Goal: Task Accomplishment & Management: Use online tool/utility

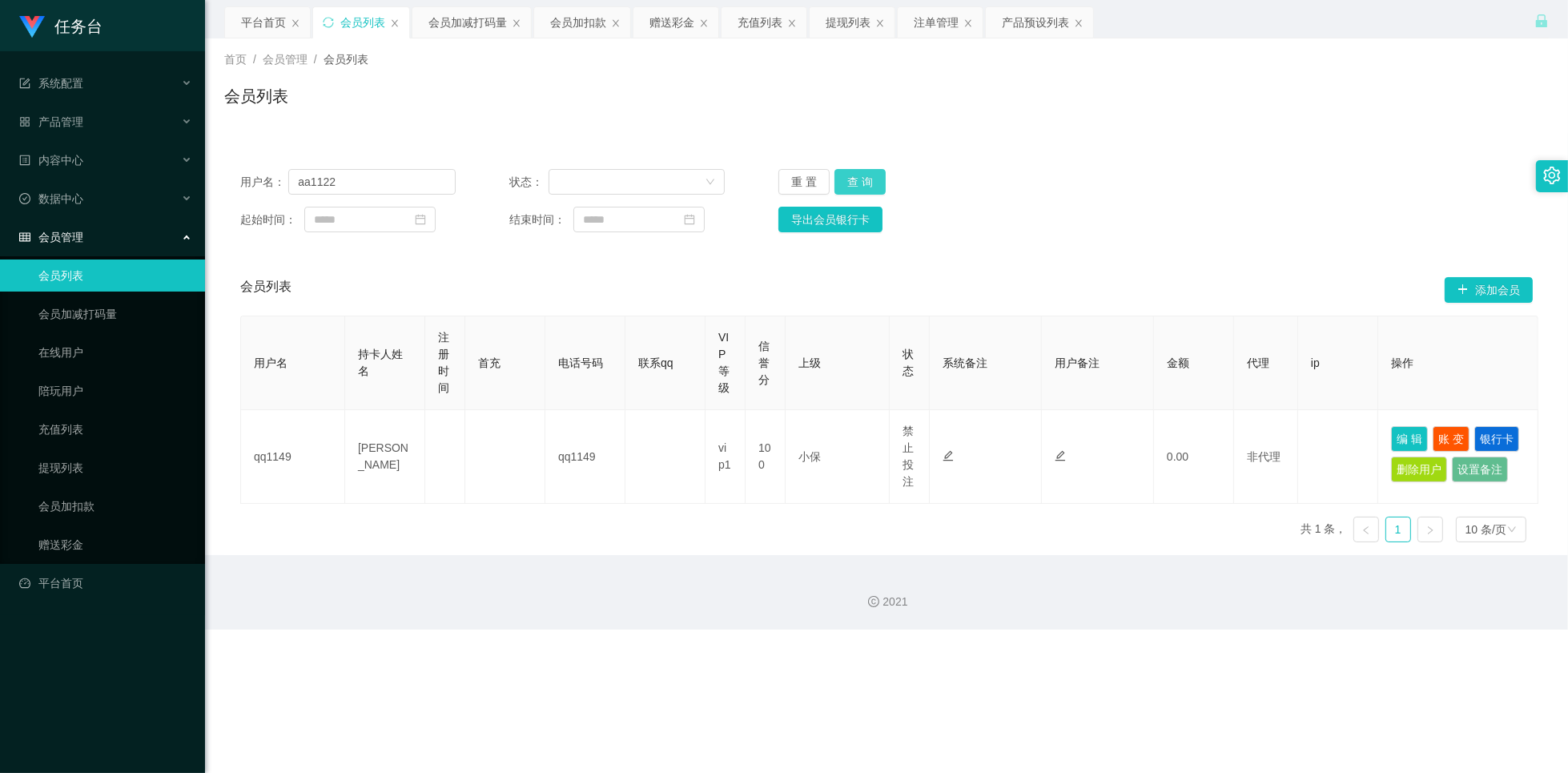
type input "aa1122"
click at [881, 179] on button "查 询" at bounding box center [860, 182] width 51 height 25
click at [868, 183] on button "查 询" at bounding box center [860, 182] width 51 height 25
click at [670, 27] on div "赠送彩金" at bounding box center [671, 22] width 45 height 30
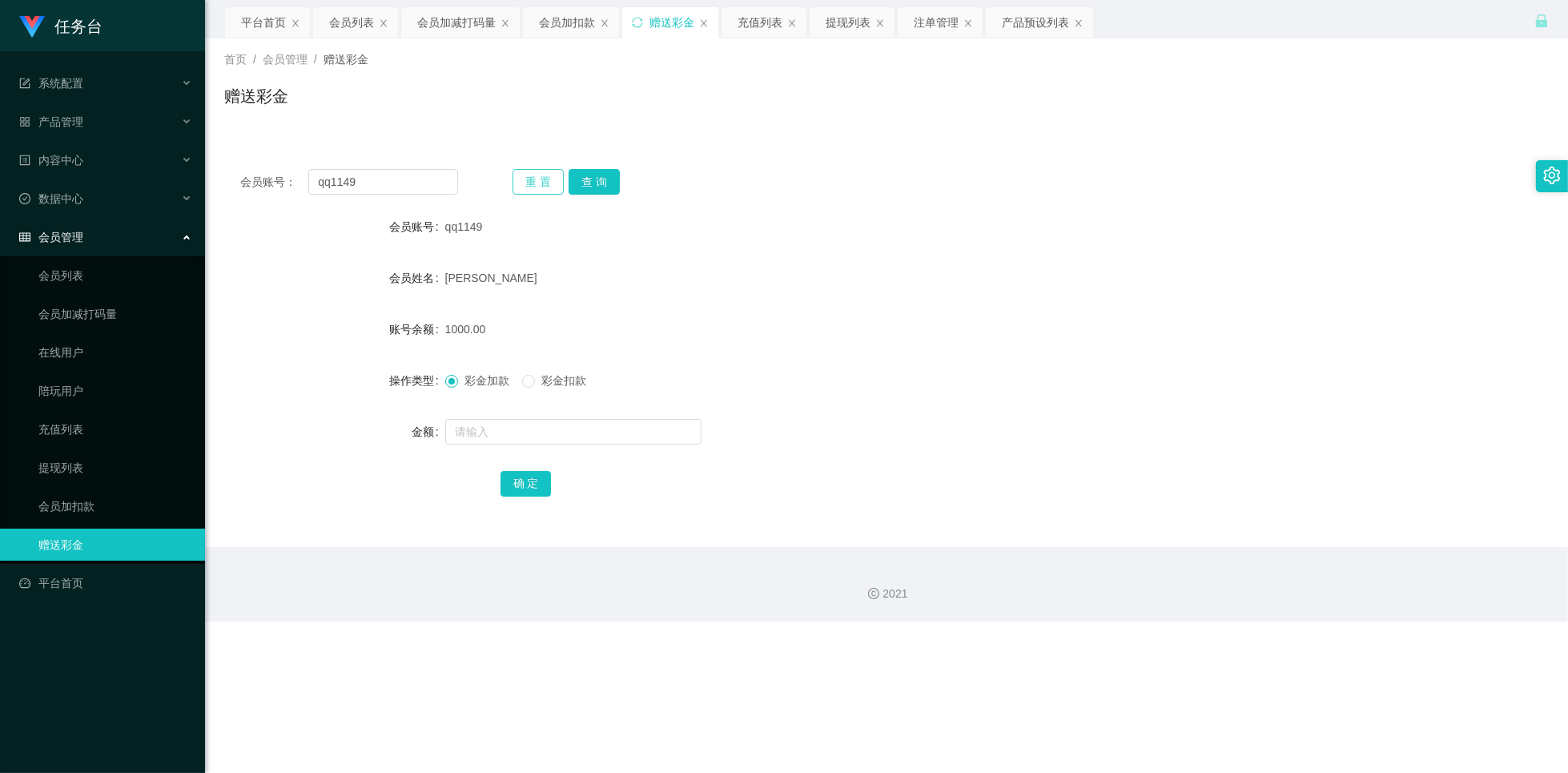
click at [554, 182] on button "重 置" at bounding box center [538, 182] width 51 height 25
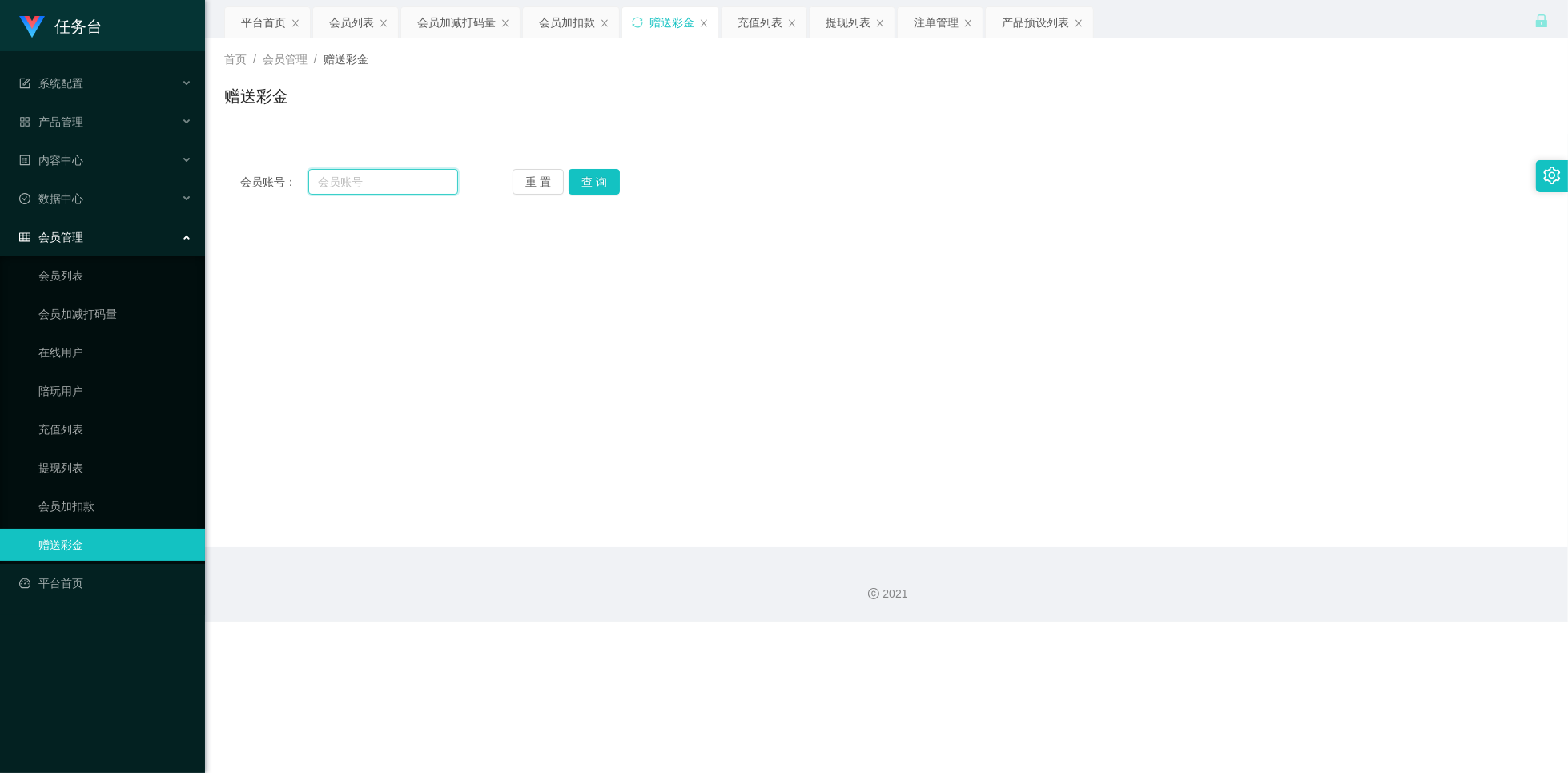
click at [423, 184] on input "text" at bounding box center [383, 182] width 149 height 25
paste input "aa1122"
type input "aa1122"
click at [595, 184] on button "查 询" at bounding box center [594, 182] width 51 height 25
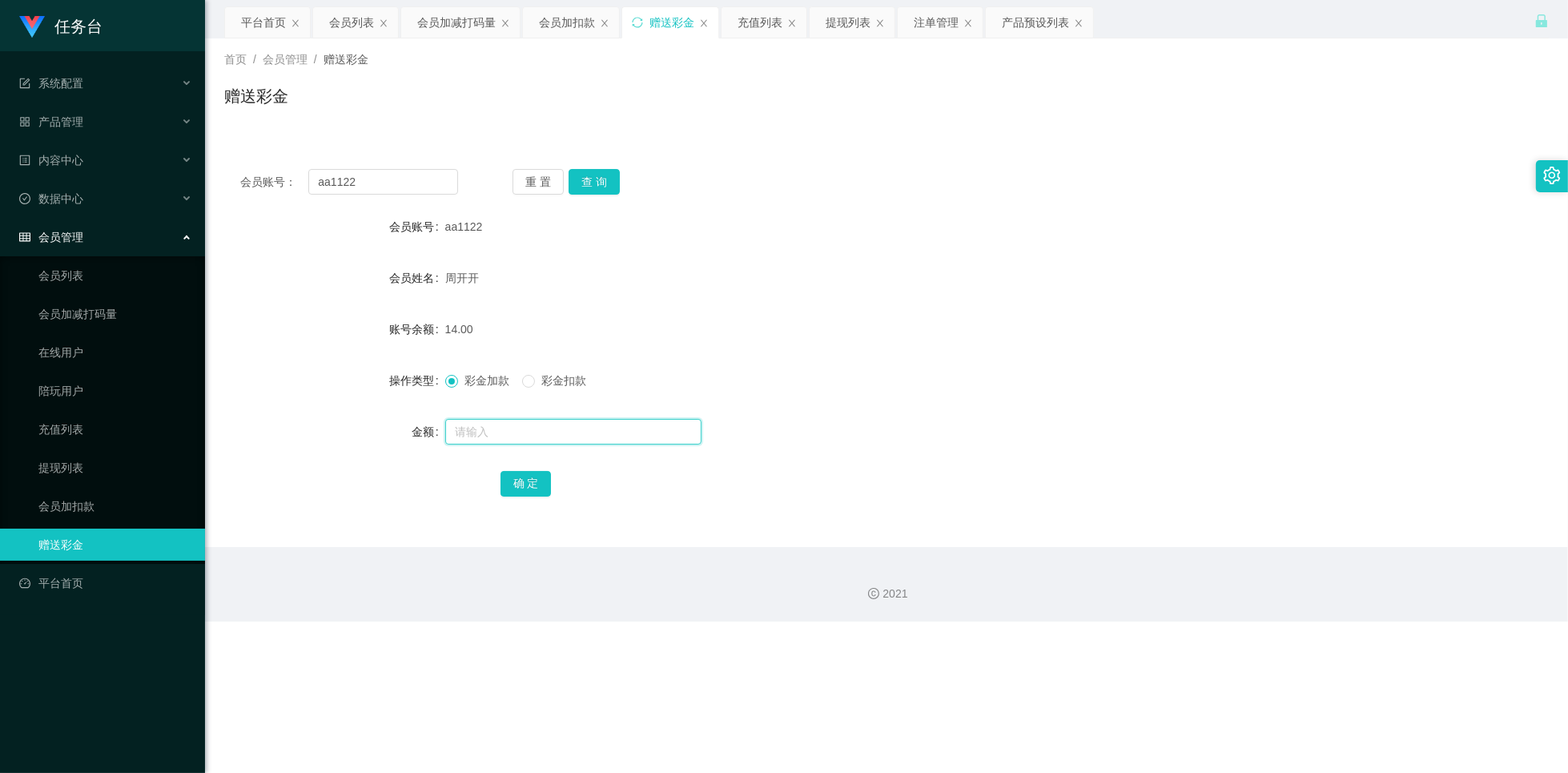
click at [525, 433] on input "text" at bounding box center [573, 432] width 256 height 25
paste input "986"
type input "986"
click at [533, 485] on button "确 定" at bounding box center [526, 483] width 51 height 25
click at [595, 181] on button "查 询" at bounding box center [594, 182] width 51 height 25
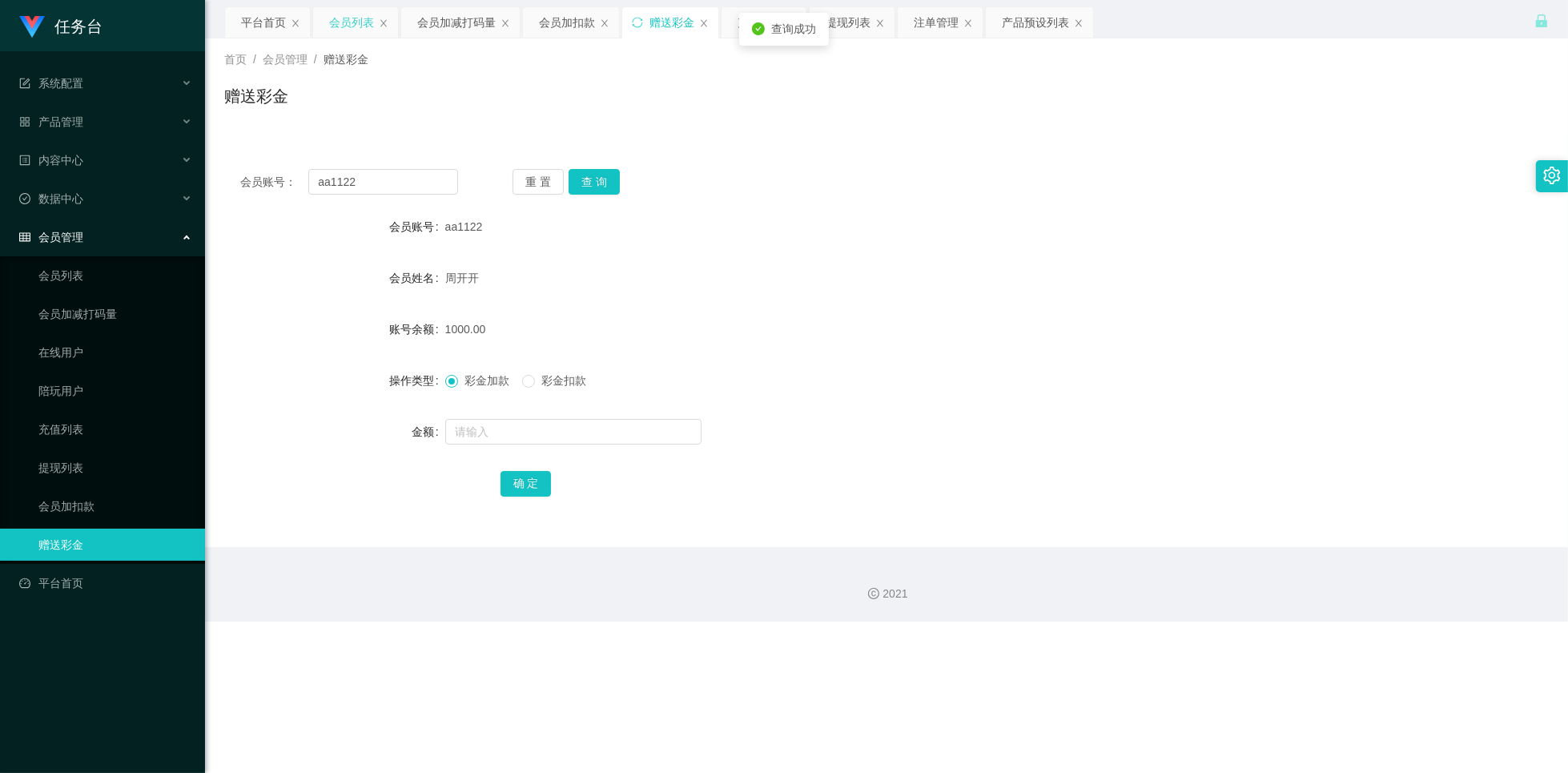
click at [348, 20] on div "会员列表" at bounding box center [351, 22] width 45 height 30
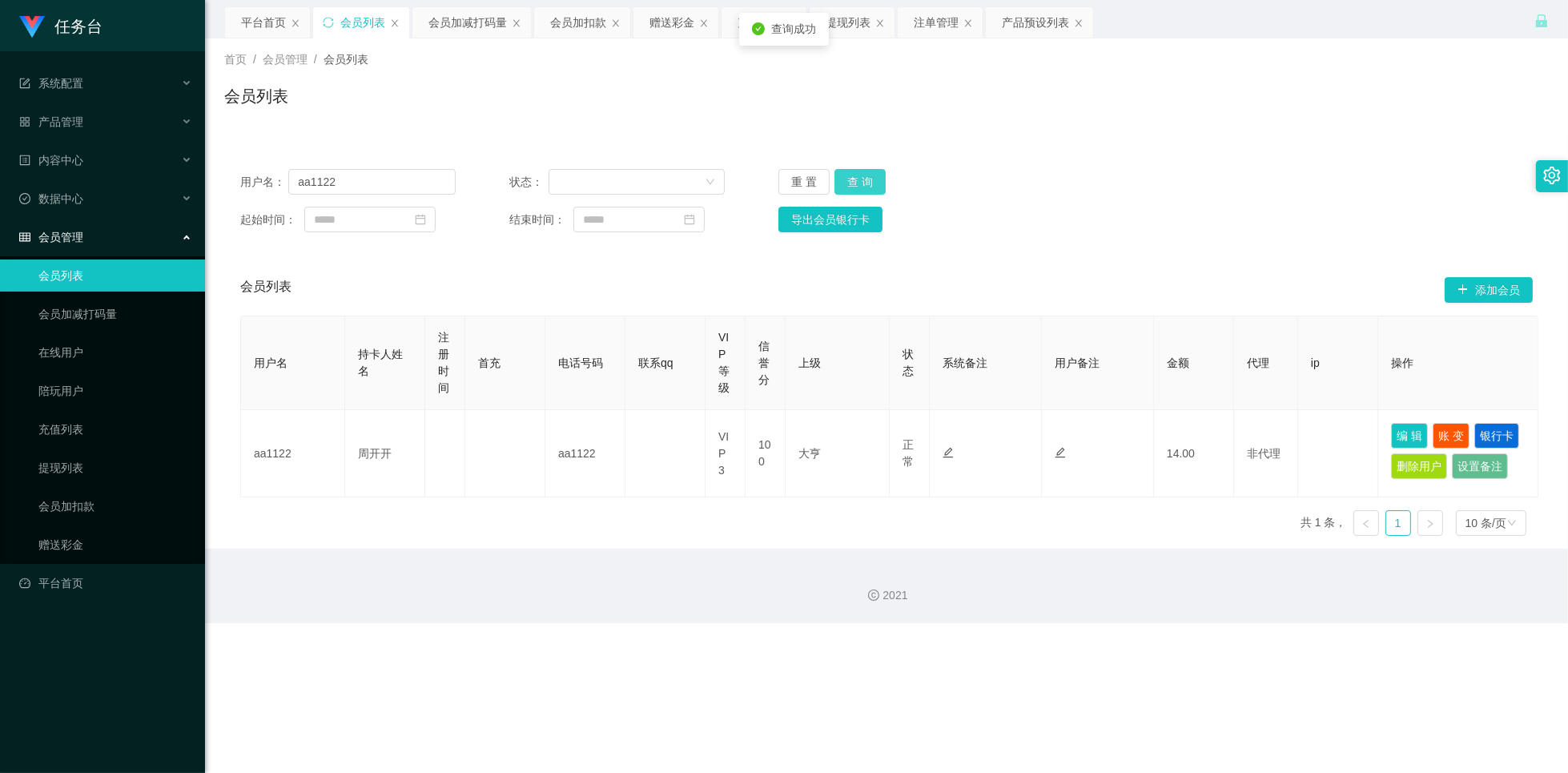
click at [857, 183] on button "查 询" at bounding box center [860, 182] width 51 height 25
click at [674, 20] on div "赠送彩金" at bounding box center [671, 22] width 45 height 30
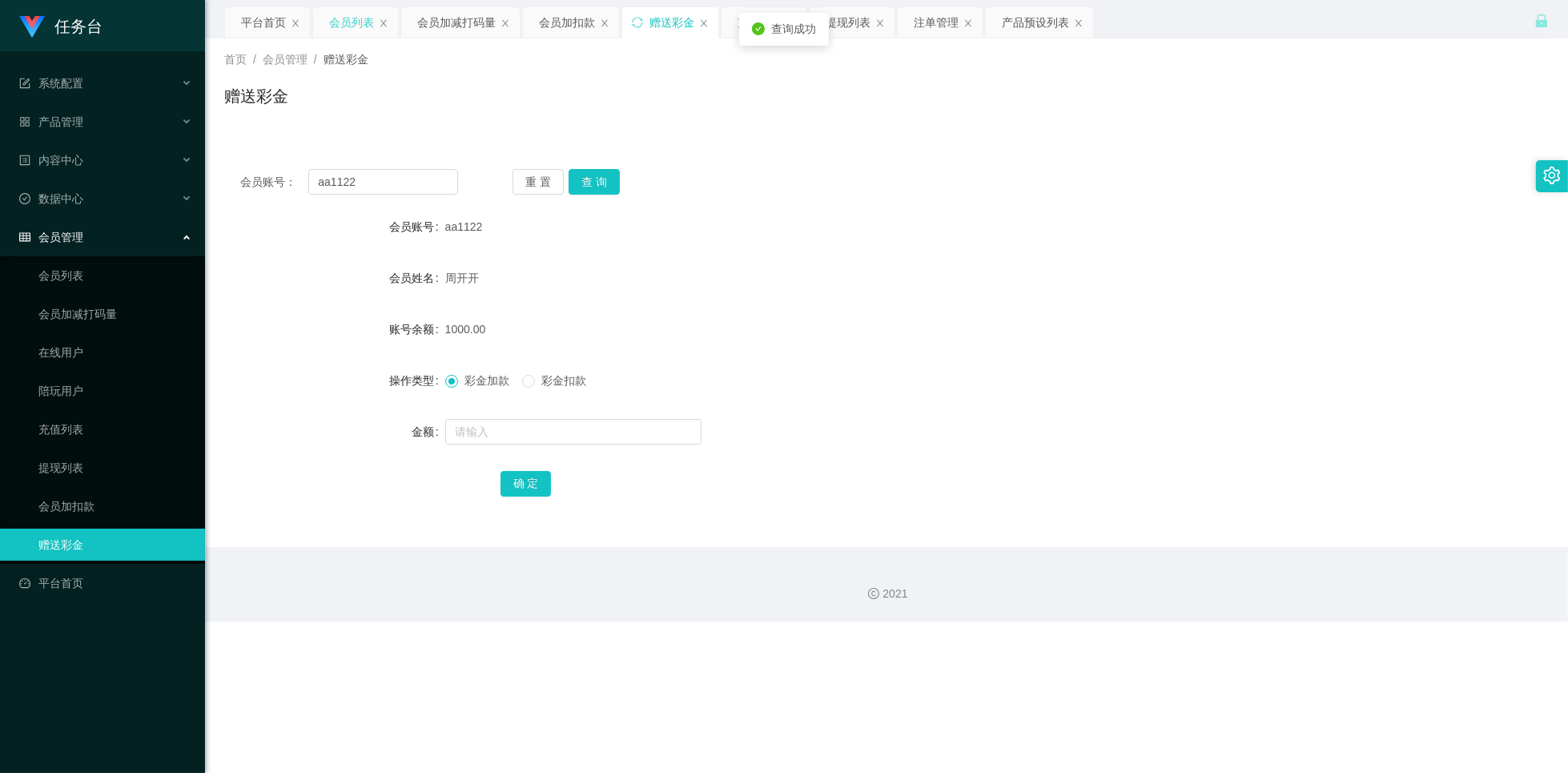
click at [352, 28] on div "会员列表" at bounding box center [351, 22] width 45 height 30
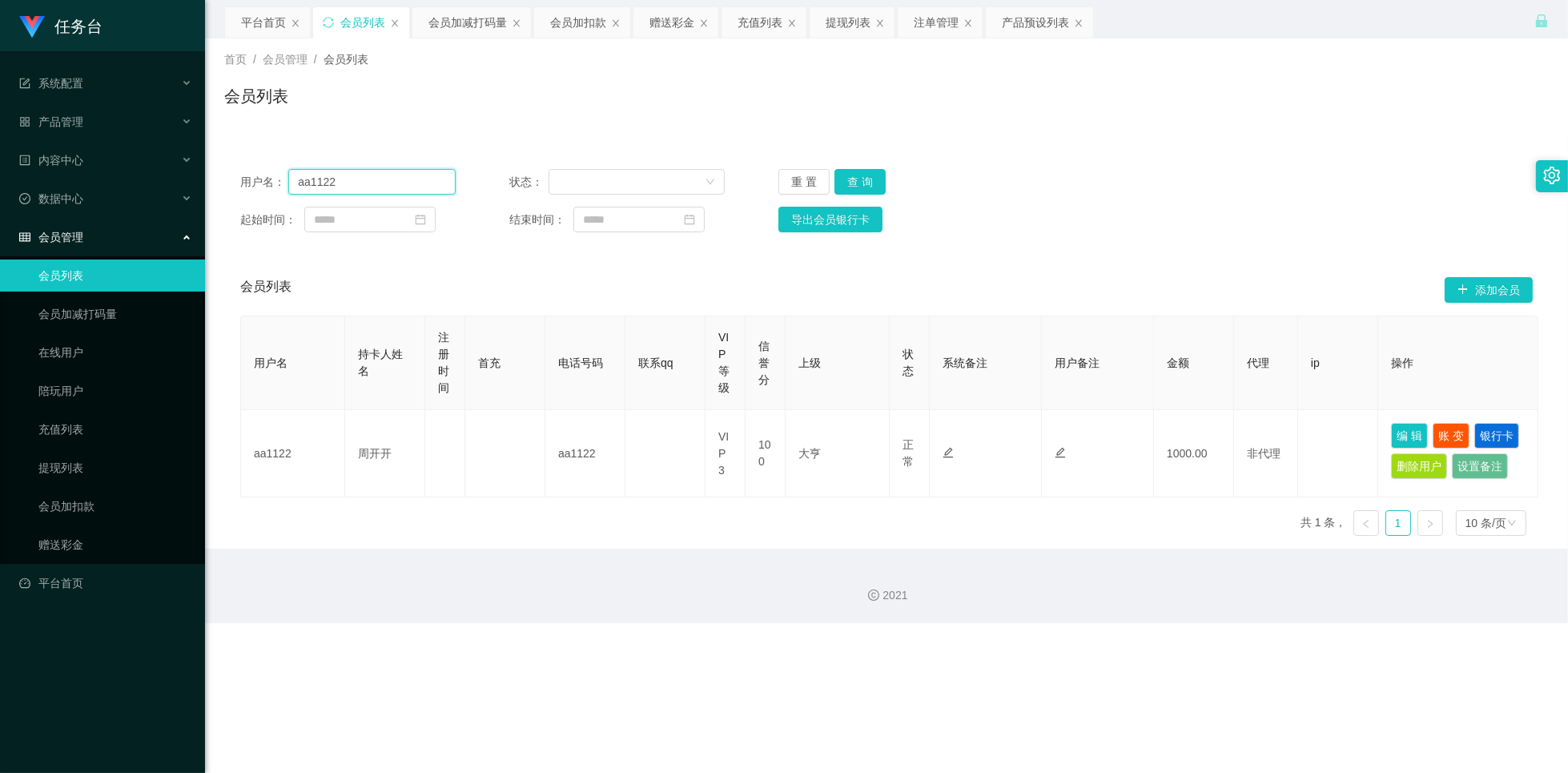
click at [366, 178] on input "aa1122" at bounding box center [372, 182] width 168 height 25
click at [473, 20] on div "会员加减打码量" at bounding box center [468, 22] width 78 height 30
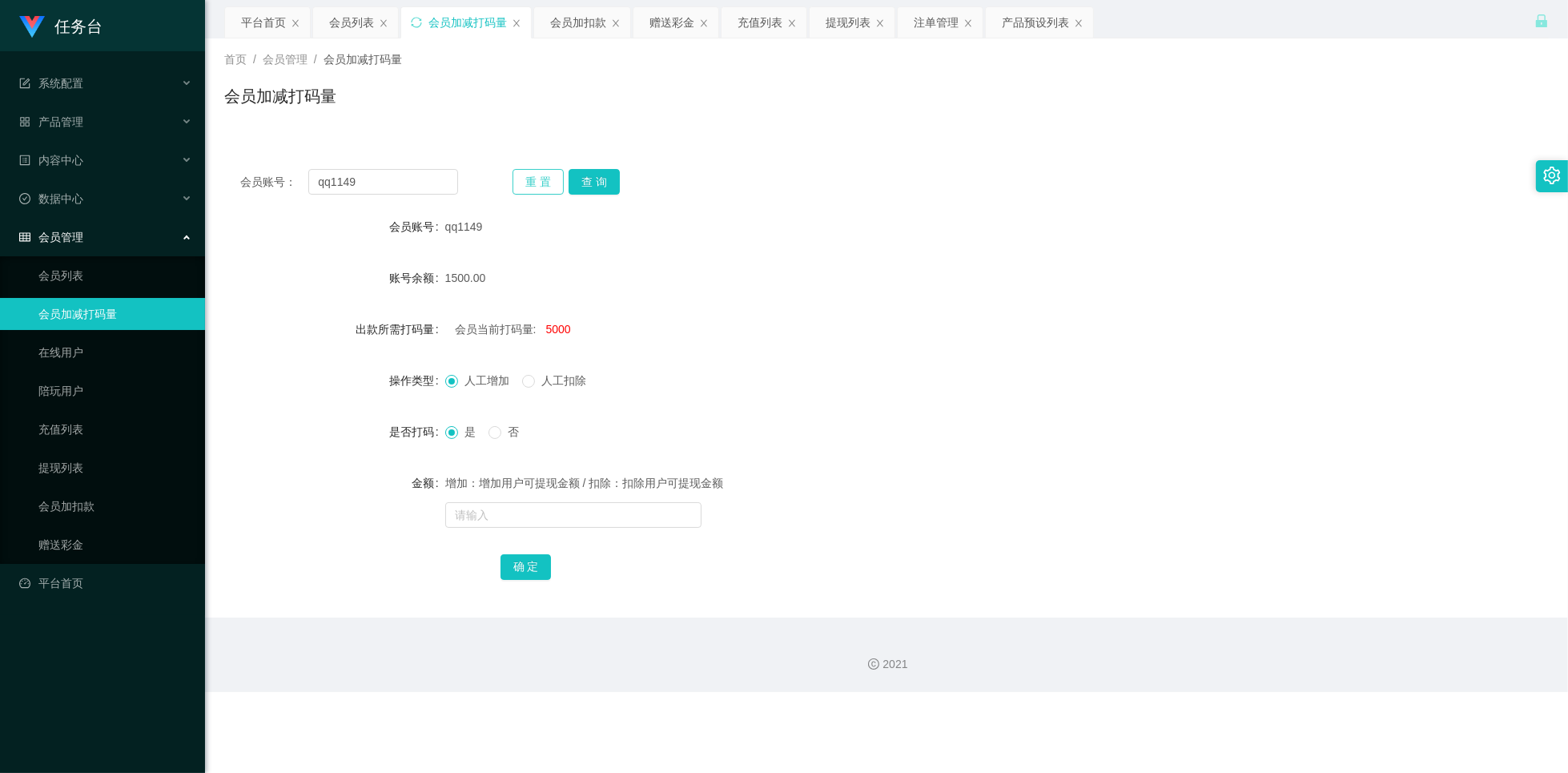
click at [523, 179] on button "重 置" at bounding box center [538, 182] width 51 height 25
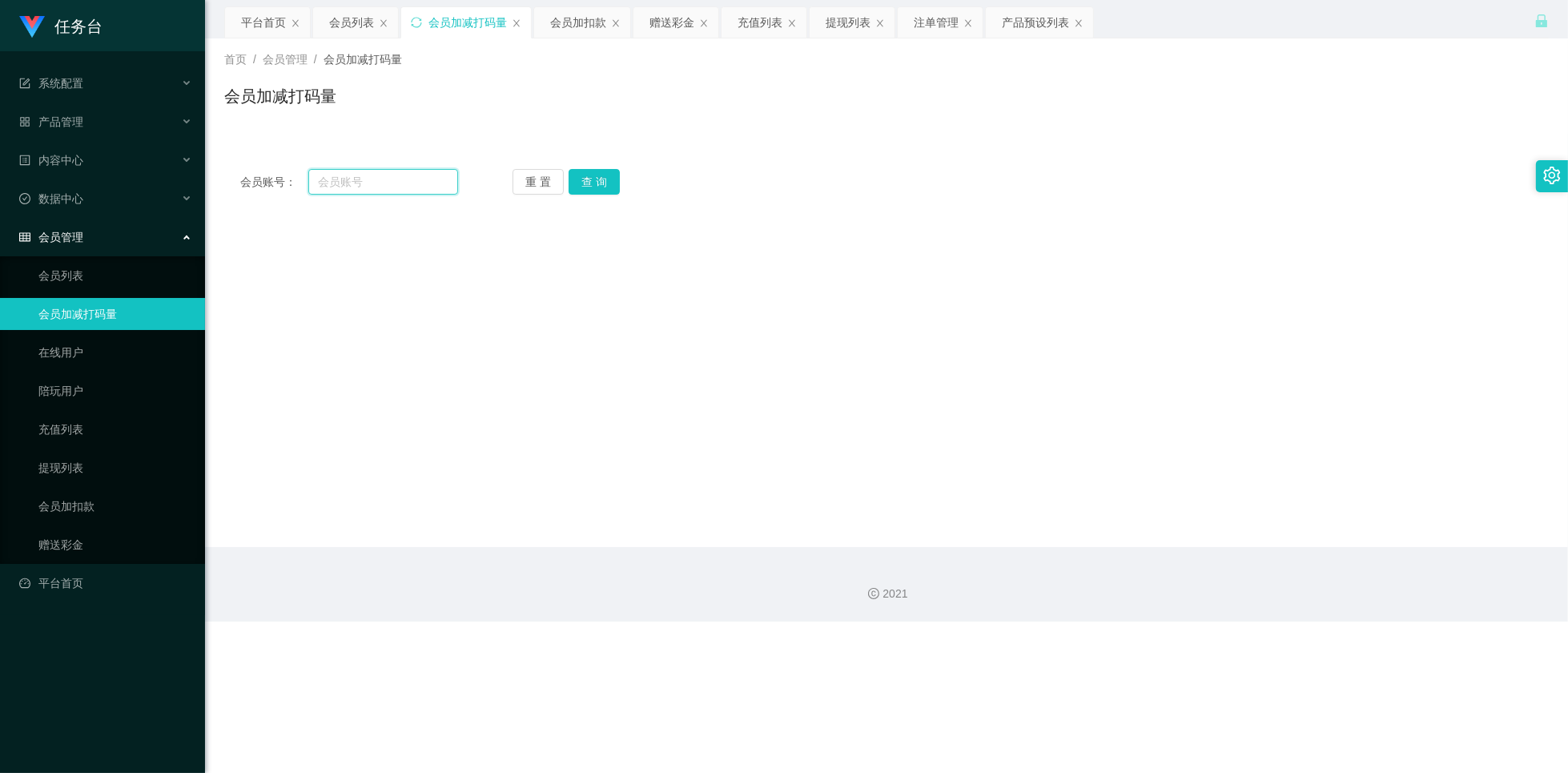
click at [396, 185] on input "text" at bounding box center [383, 182] width 149 height 25
paste input "aa1122"
type input "aa1122"
click at [583, 182] on button "查 询" at bounding box center [594, 182] width 51 height 25
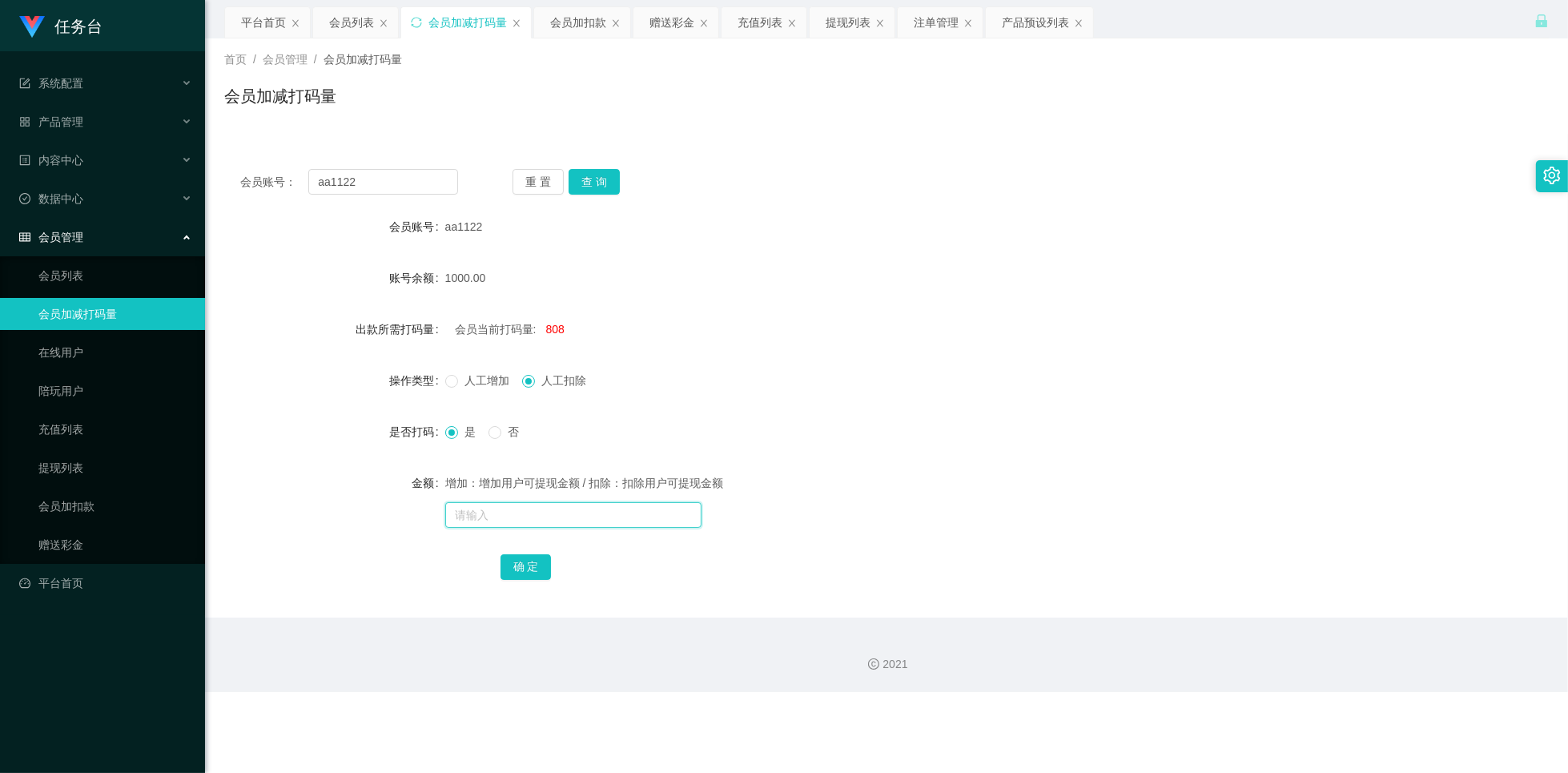
drag, startPoint x: 488, startPoint y: 519, endPoint x: 546, endPoint y: 488, distance: 65.8
click at [488, 519] on input "text" at bounding box center [573, 514] width 256 height 25
type input "5000"
click at [535, 564] on button "确 定" at bounding box center [526, 567] width 51 height 25
click at [349, 28] on div "会员列表" at bounding box center [351, 22] width 45 height 30
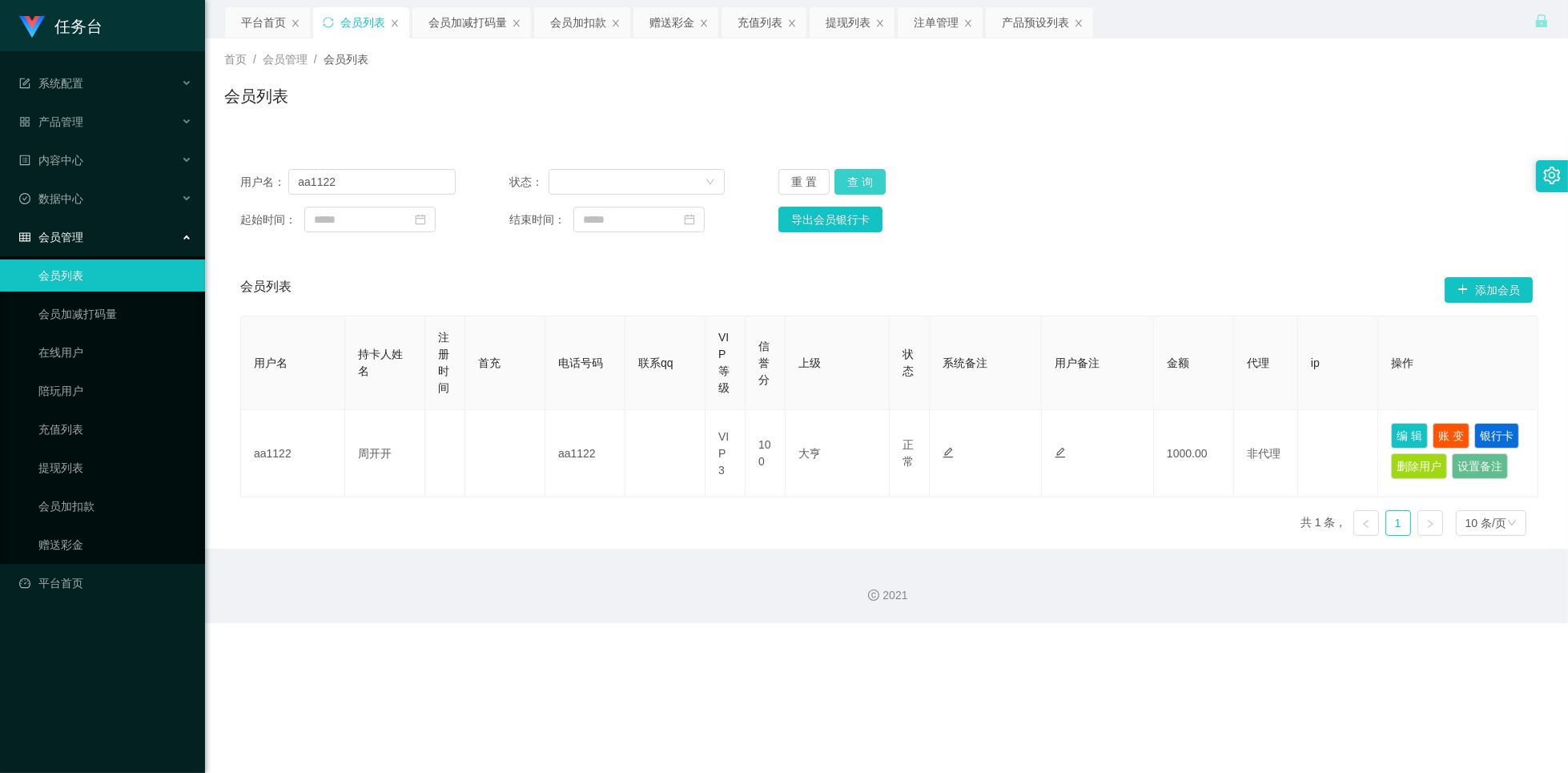
click at [865, 185] on button "查 询" at bounding box center [860, 182] width 51 height 25
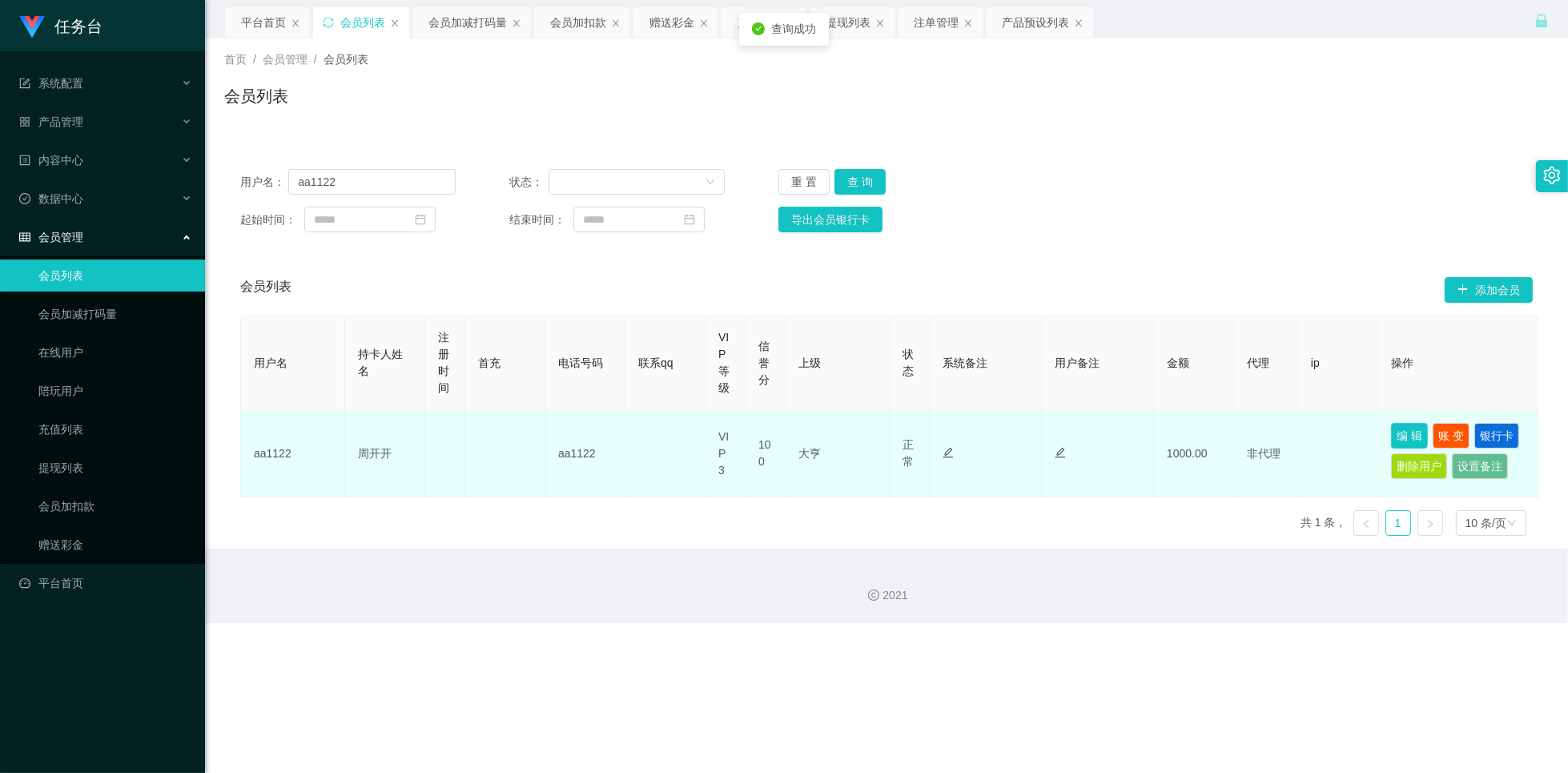
click at [1407, 440] on button "编 辑" at bounding box center [1410, 435] width 36 height 25
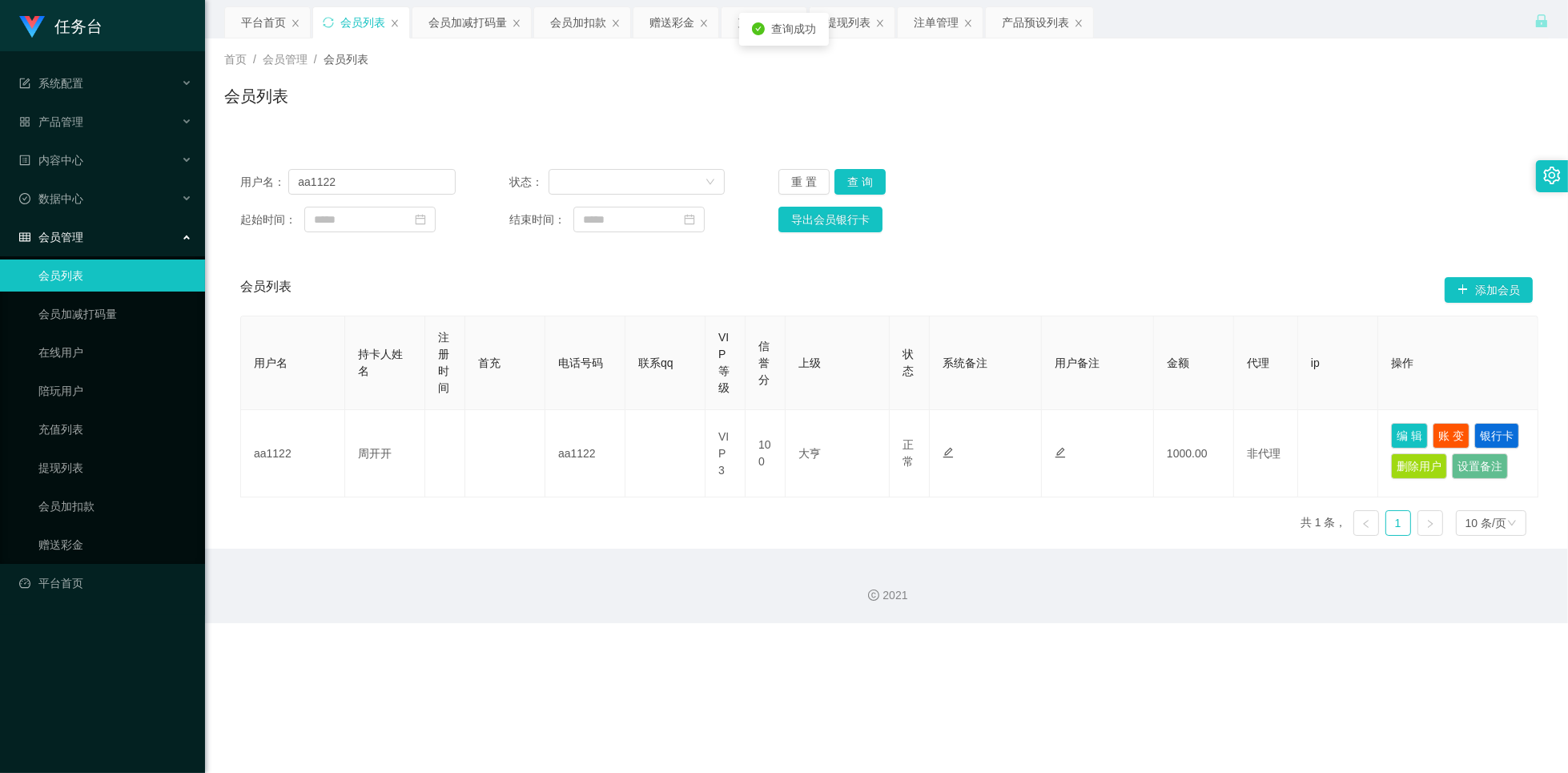
type input "aa1122"
type input "周开开"
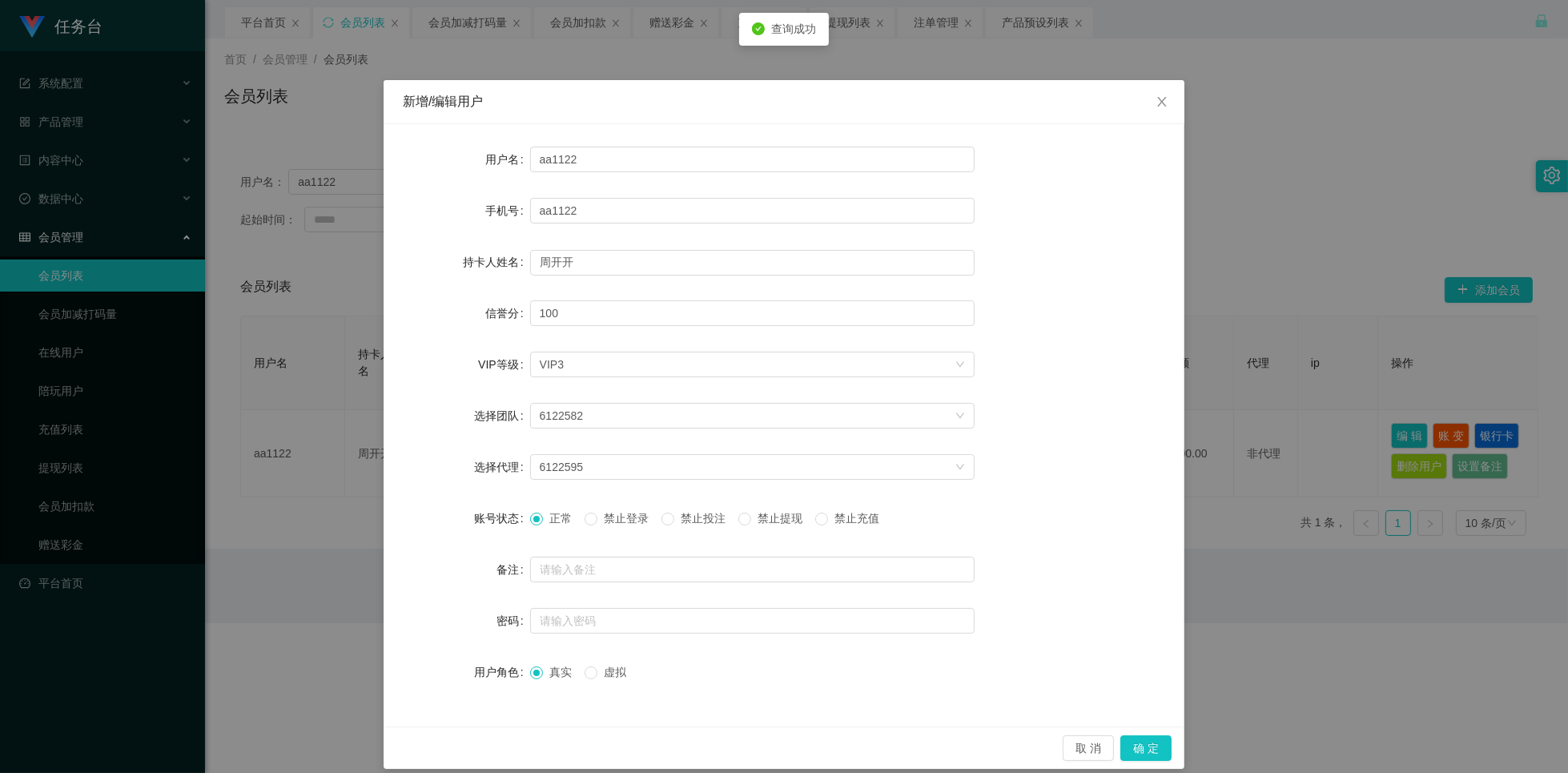
click at [685, 521] on span "禁止投注" at bounding box center [703, 518] width 57 height 13
click at [1122, 747] on button "确 定" at bounding box center [1145, 748] width 51 height 25
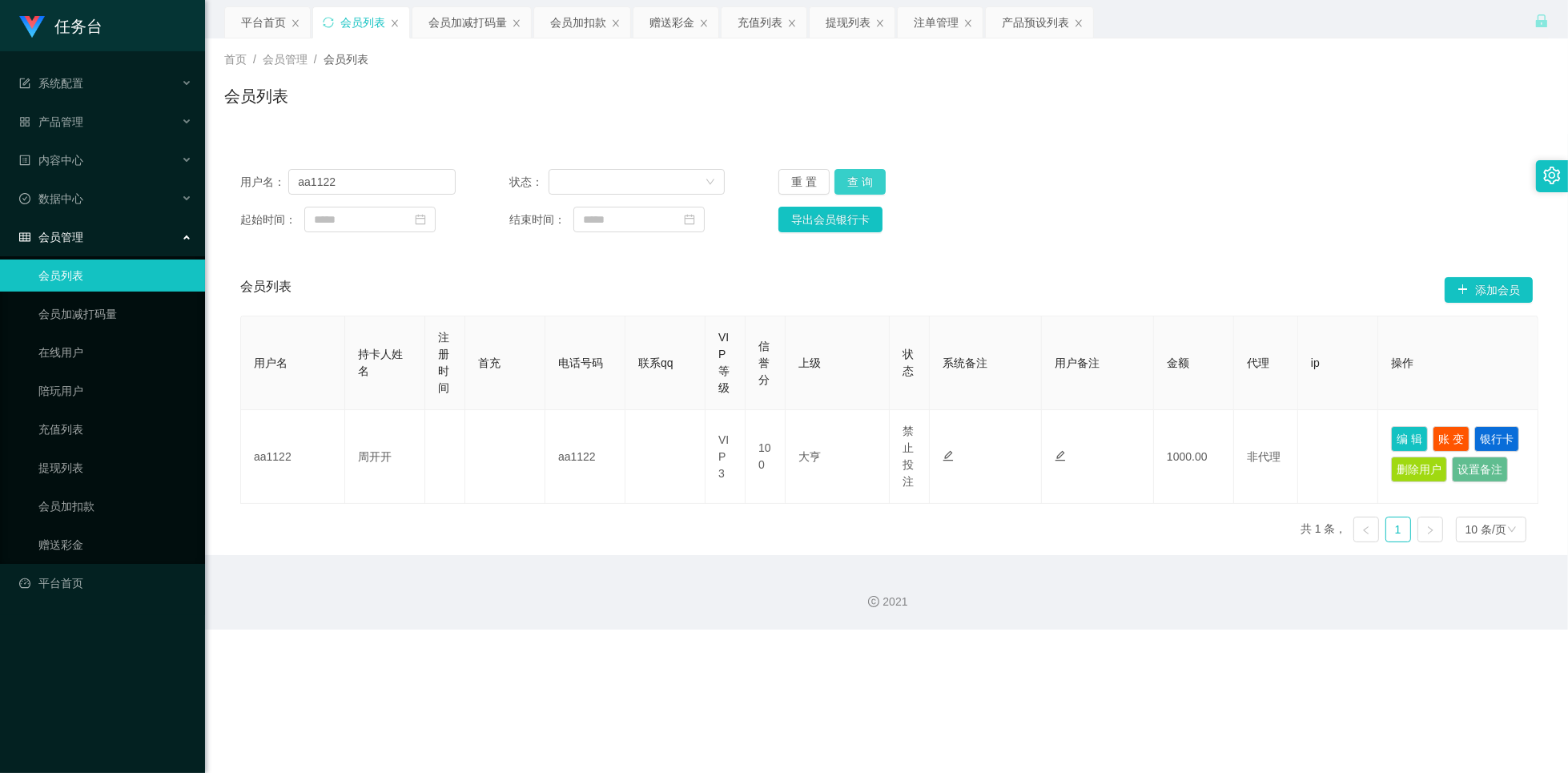
click at [866, 182] on button "查 询" at bounding box center [860, 182] width 51 height 25
click at [362, 182] on input "aa1122" at bounding box center [372, 182] width 168 height 25
click at [931, 26] on div "注单管理" at bounding box center [935, 22] width 45 height 30
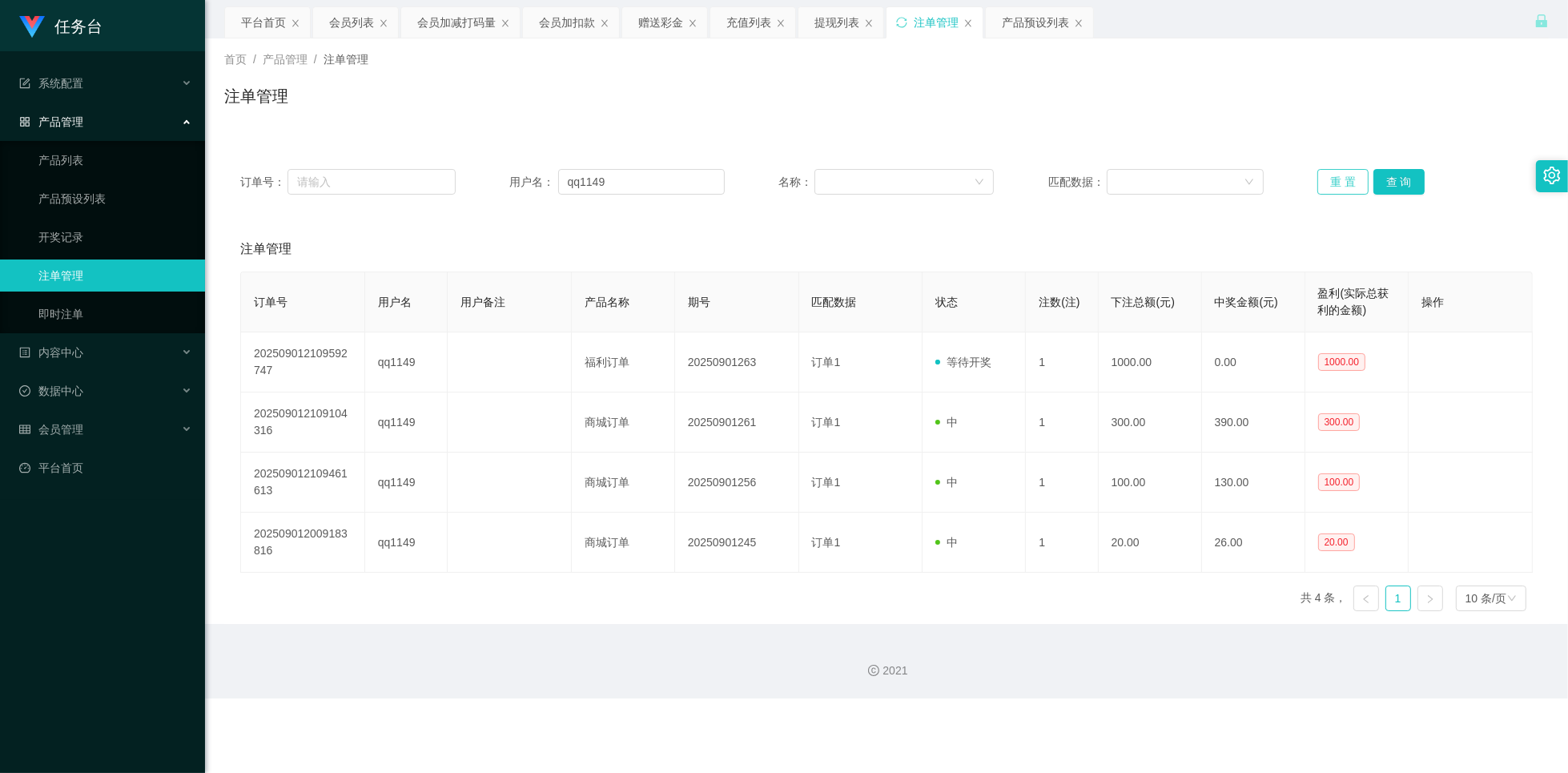
click at [1330, 171] on button "重 置" at bounding box center [1343, 182] width 51 height 25
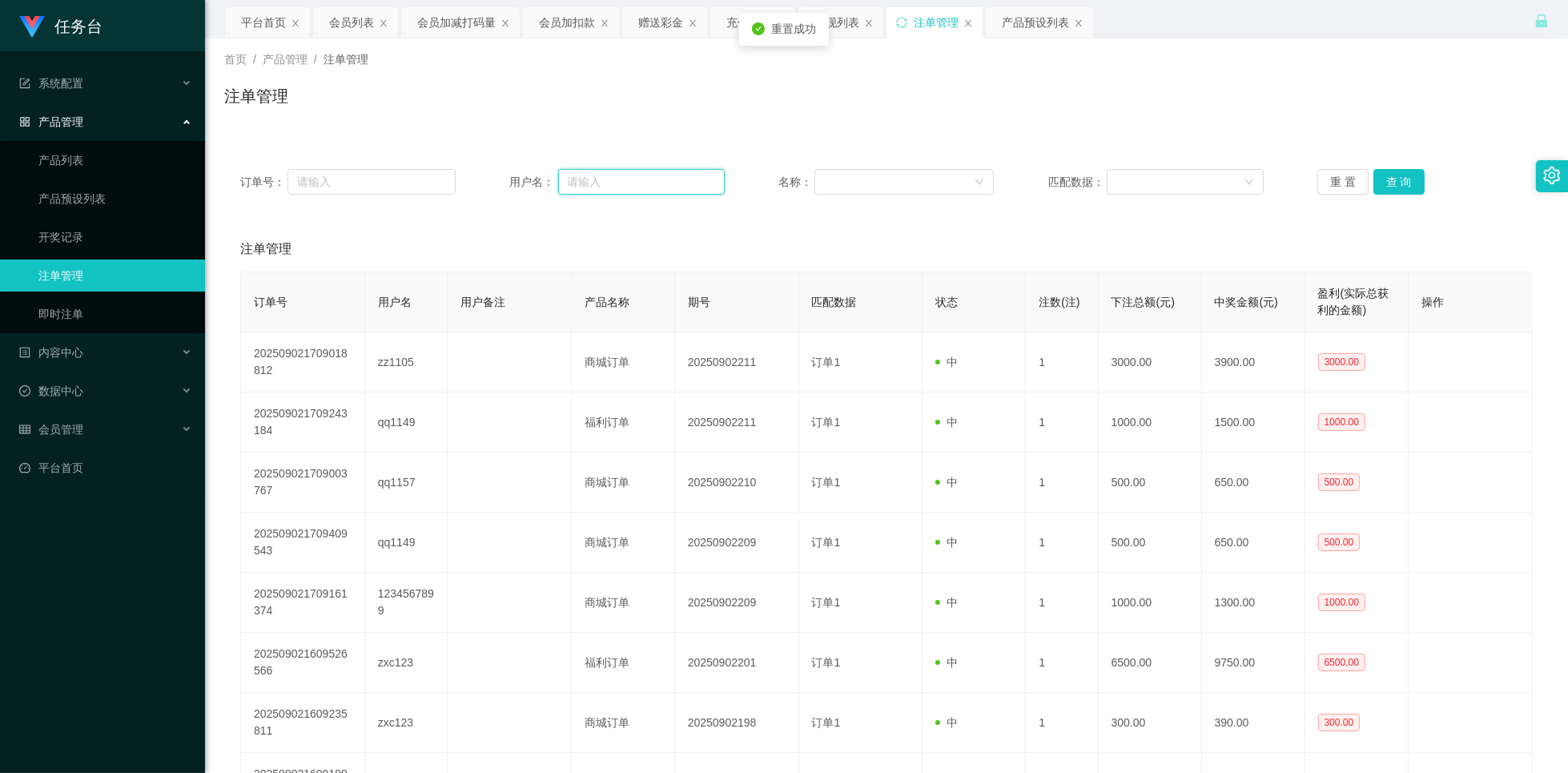
click at [635, 183] on input "text" at bounding box center [642, 182] width 168 height 25
paste input "aa1122"
type input "aa1122"
click at [1405, 184] on button "查 询" at bounding box center [1399, 182] width 51 height 25
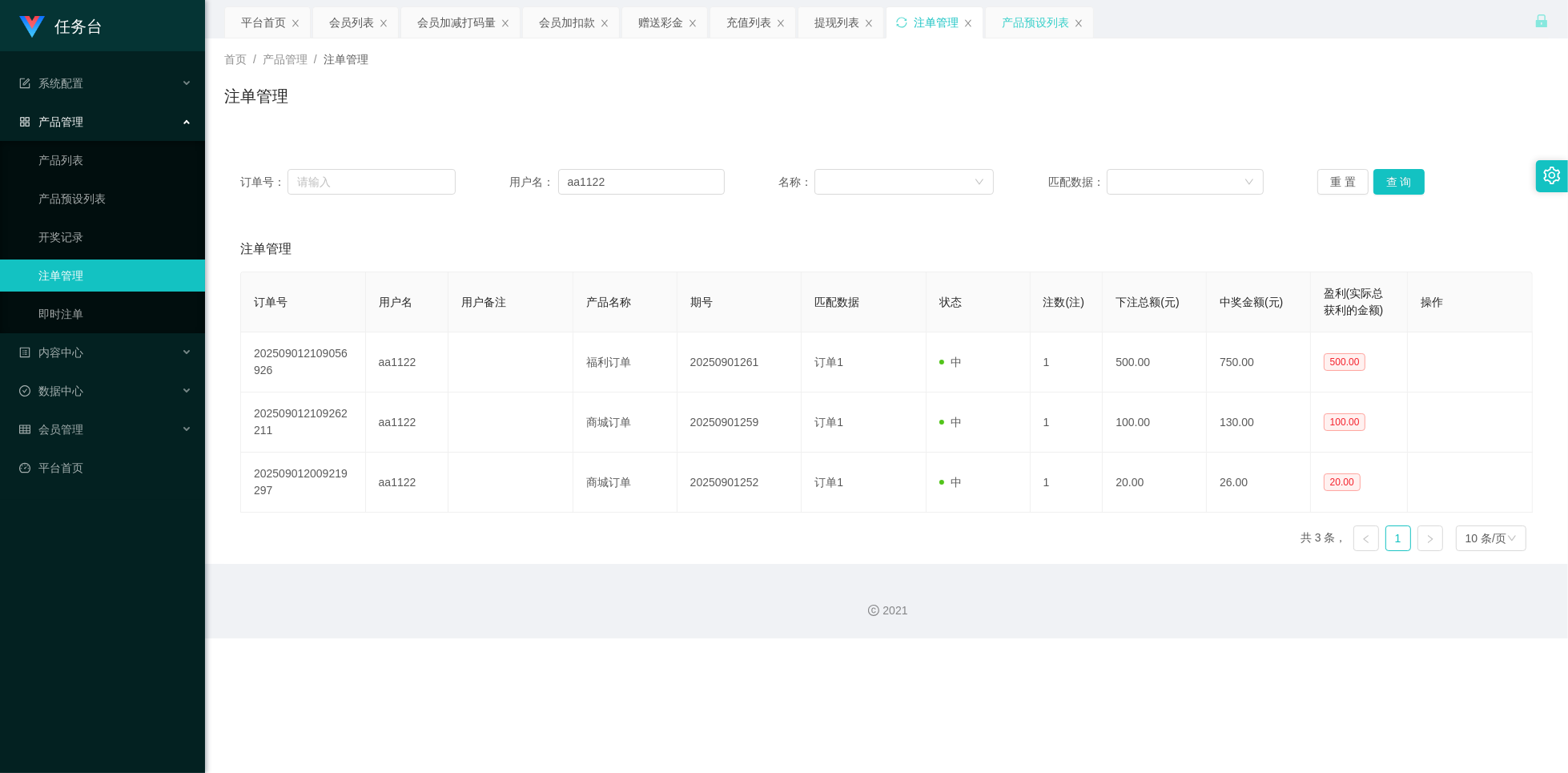
click at [1023, 25] on div "产品预设列表" at bounding box center [1035, 22] width 67 height 30
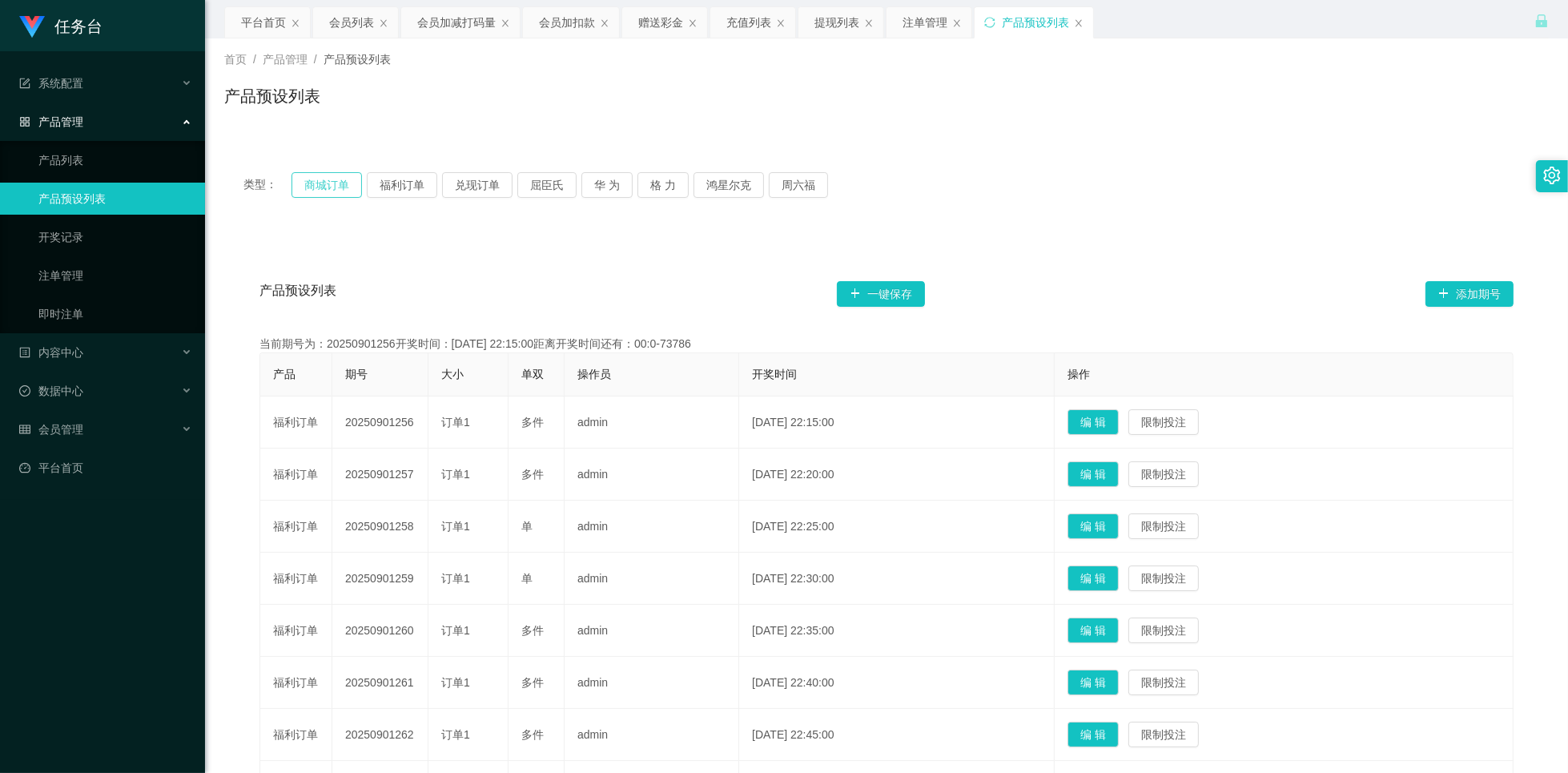
click at [322, 189] on button "商城订单" at bounding box center [326, 185] width 70 height 25
click at [402, 189] on button "福利订单" at bounding box center [402, 185] width 70 height 25
click at [322, 194] on button "商城订单" at bounding box center [326, 185] width 70 height 25
click at [349, 21] on div "会员列表" at bounding box center [351, 22] width 45 height 30
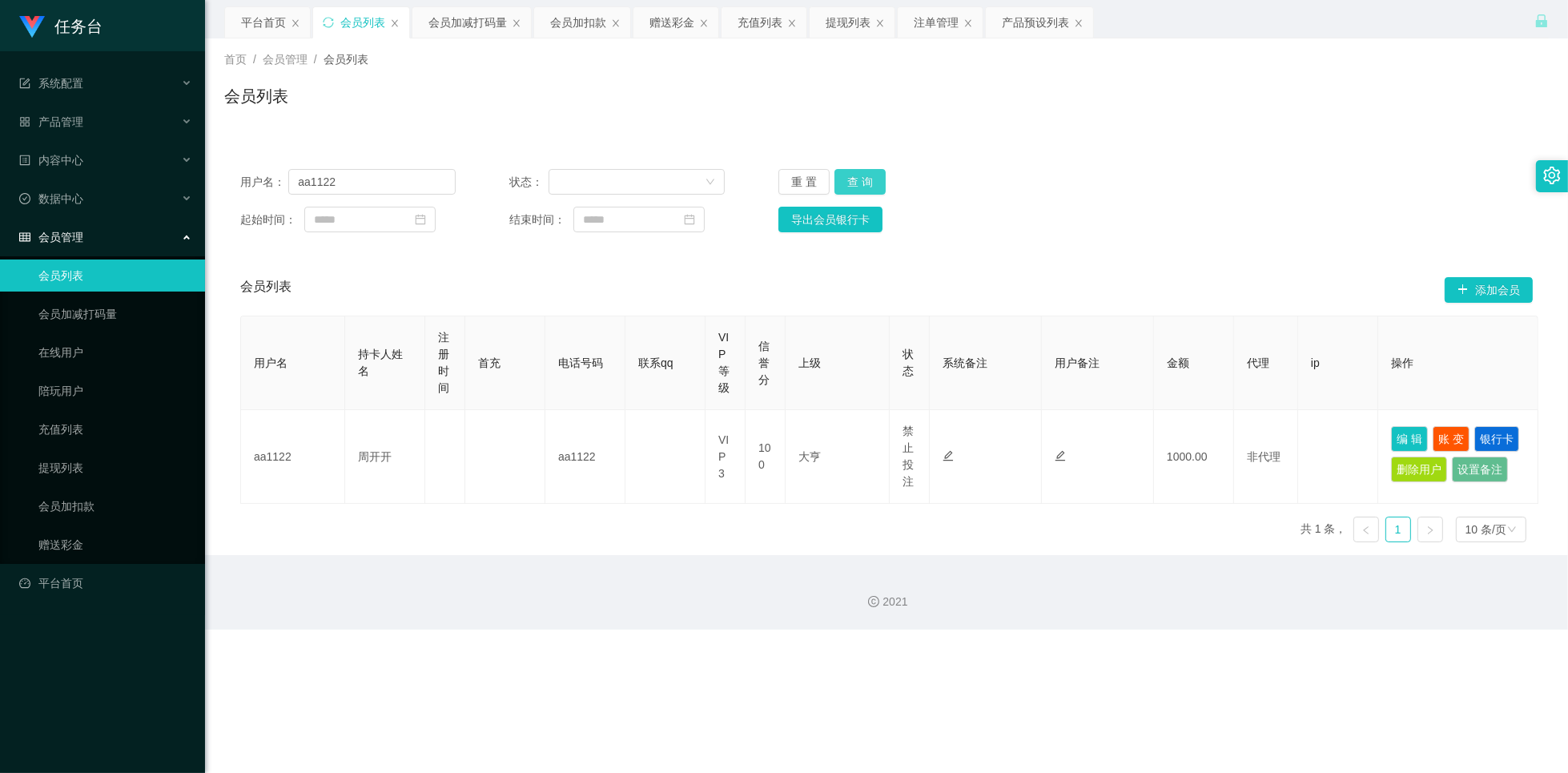
click at [860, 176] on button "查 询" at bounding box center [860, 182] width 51 height 25
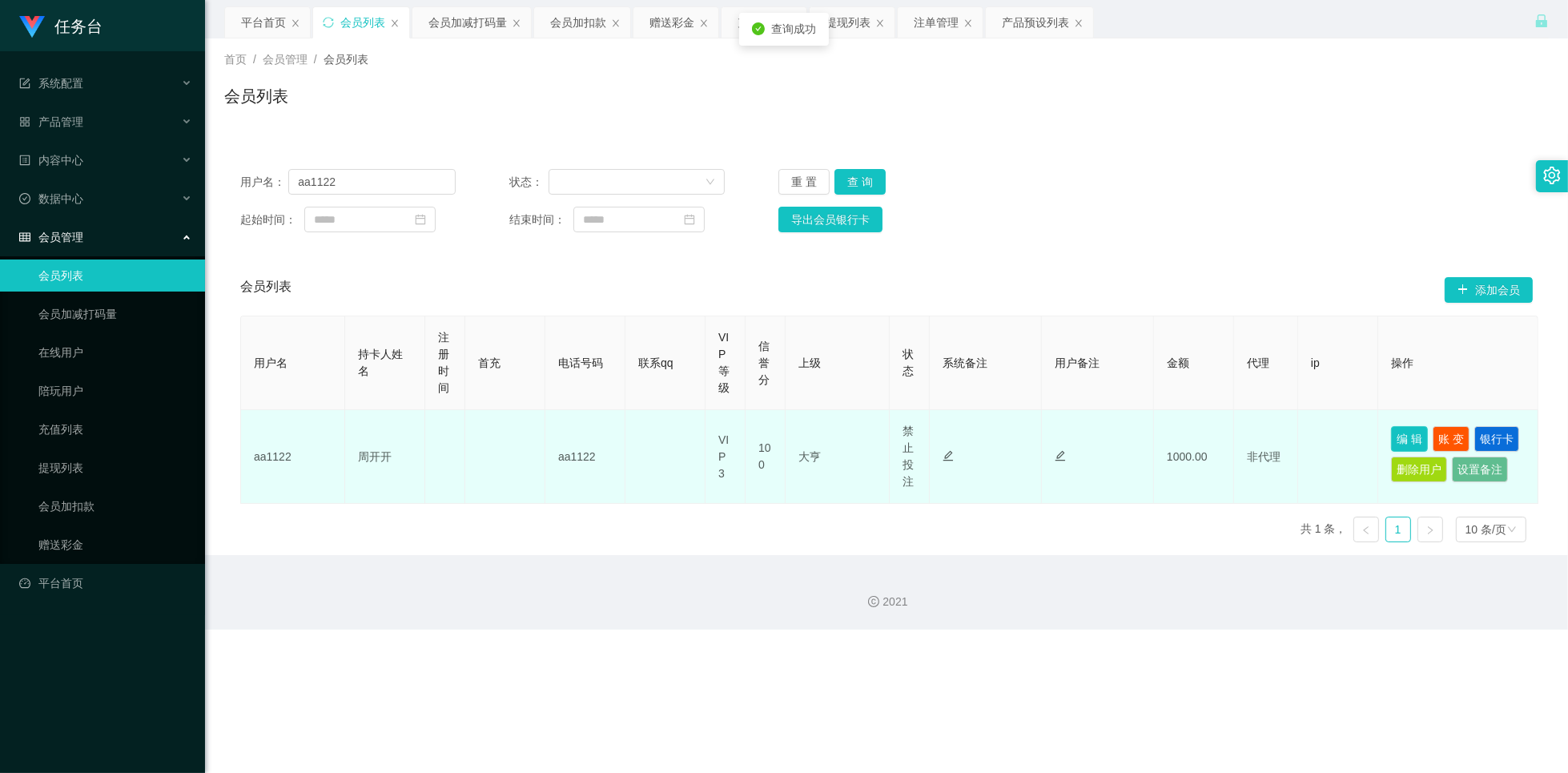
click at [1412, 440] on button "编 辑" at bounding box center [1410, 439] width 36 height 25
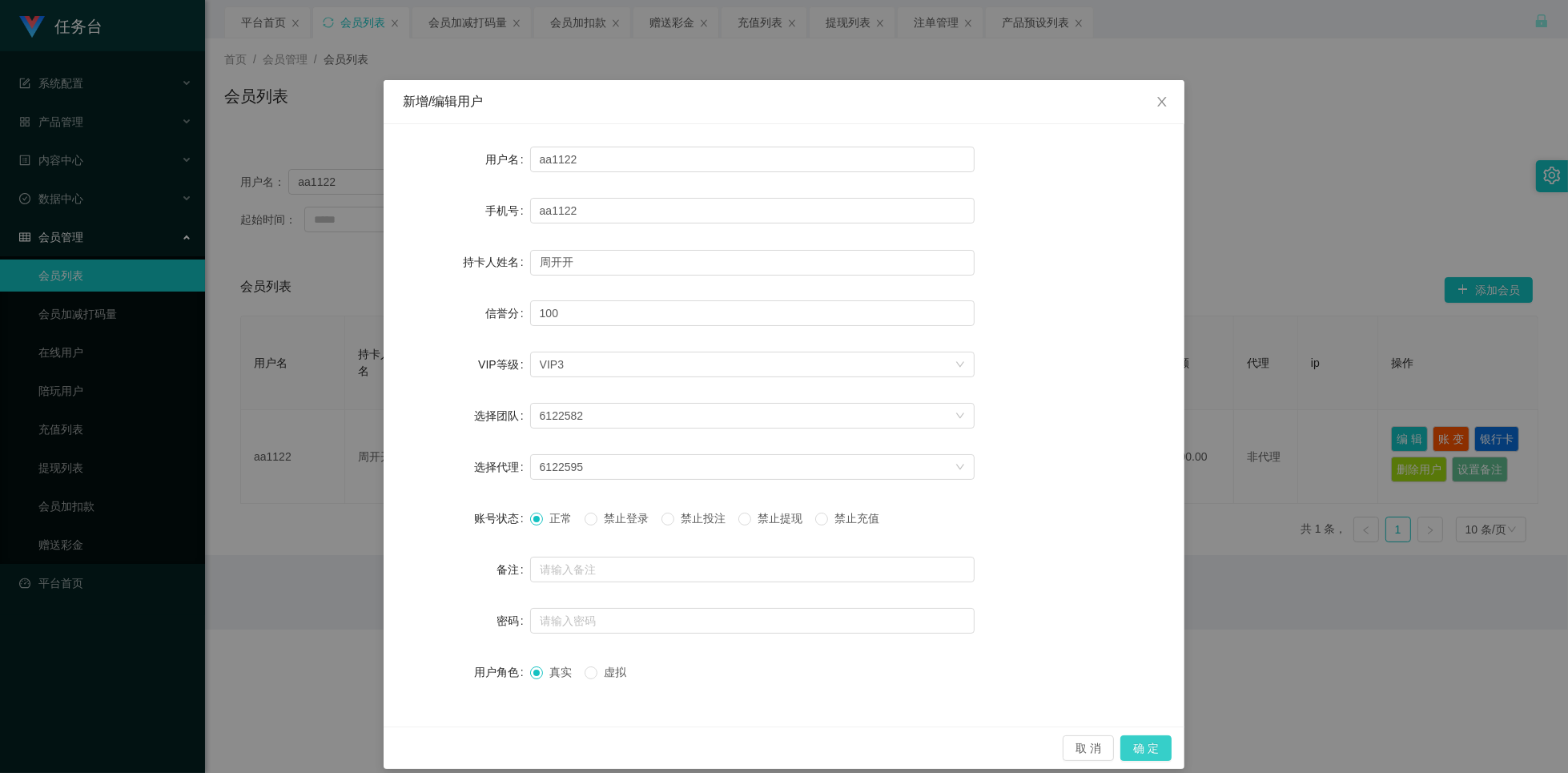
click at [1145, 753] on button "确 定" at bounding box center [1145, 748] width 51 height 25
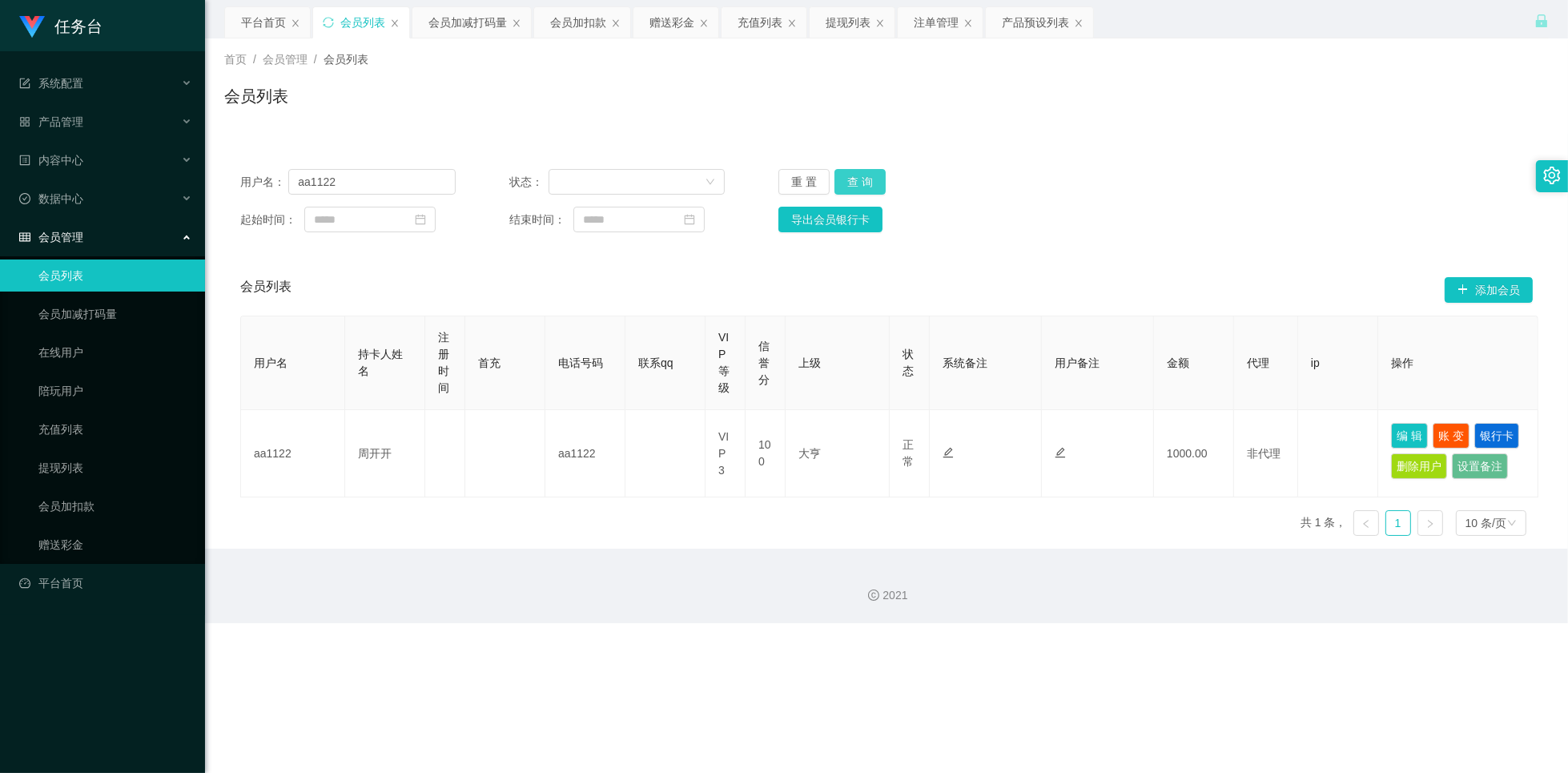
click at [868, 183] on button "查 询" at bounding box center [860, 182] width 51 height 25
click at [860, 175] on button "查 询" at bounding box center [860, 182] width 51 height 25
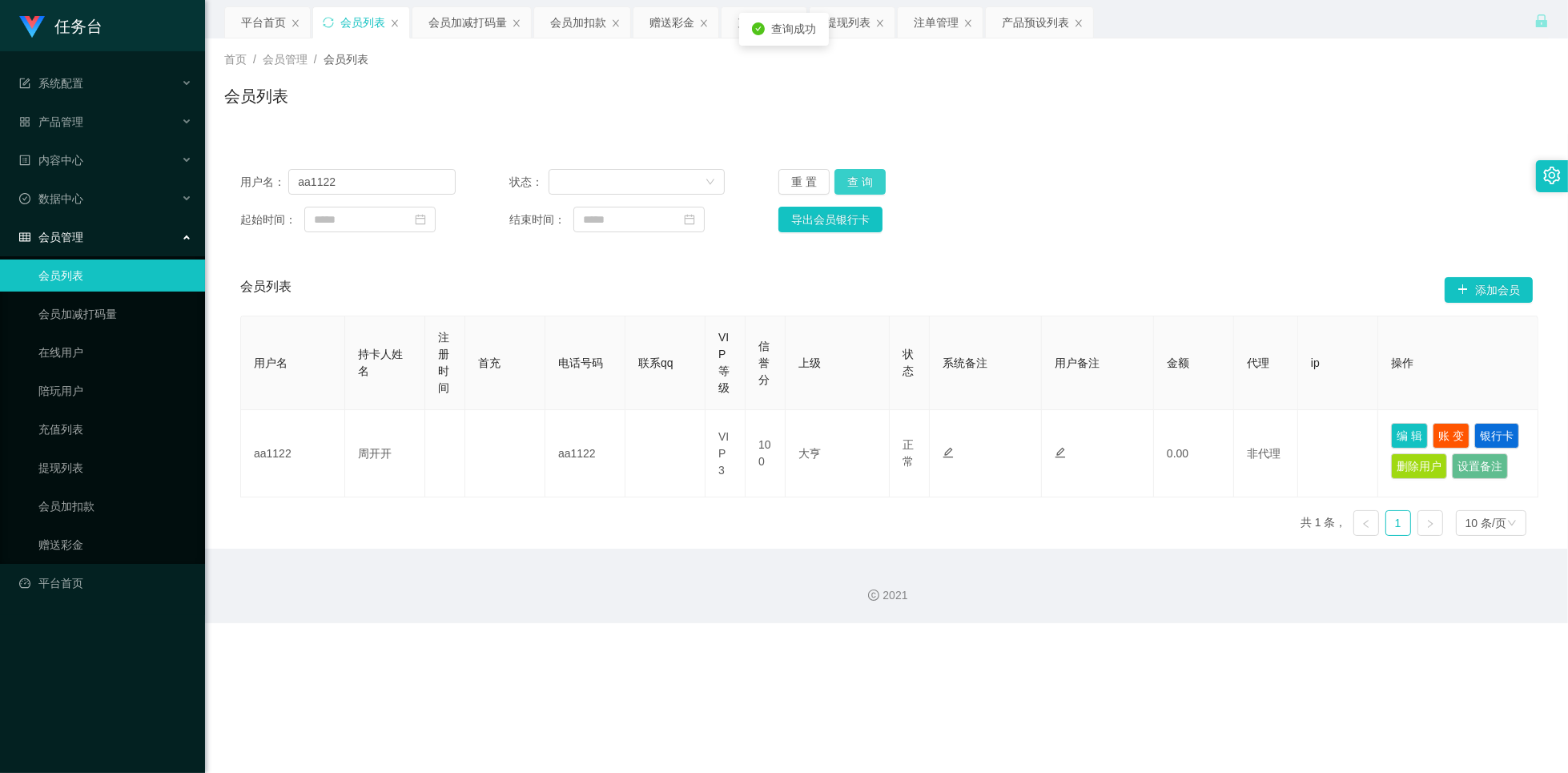
click at [860, 175] on button "查 询" at bounding box center [860, 182] width 51 height 25
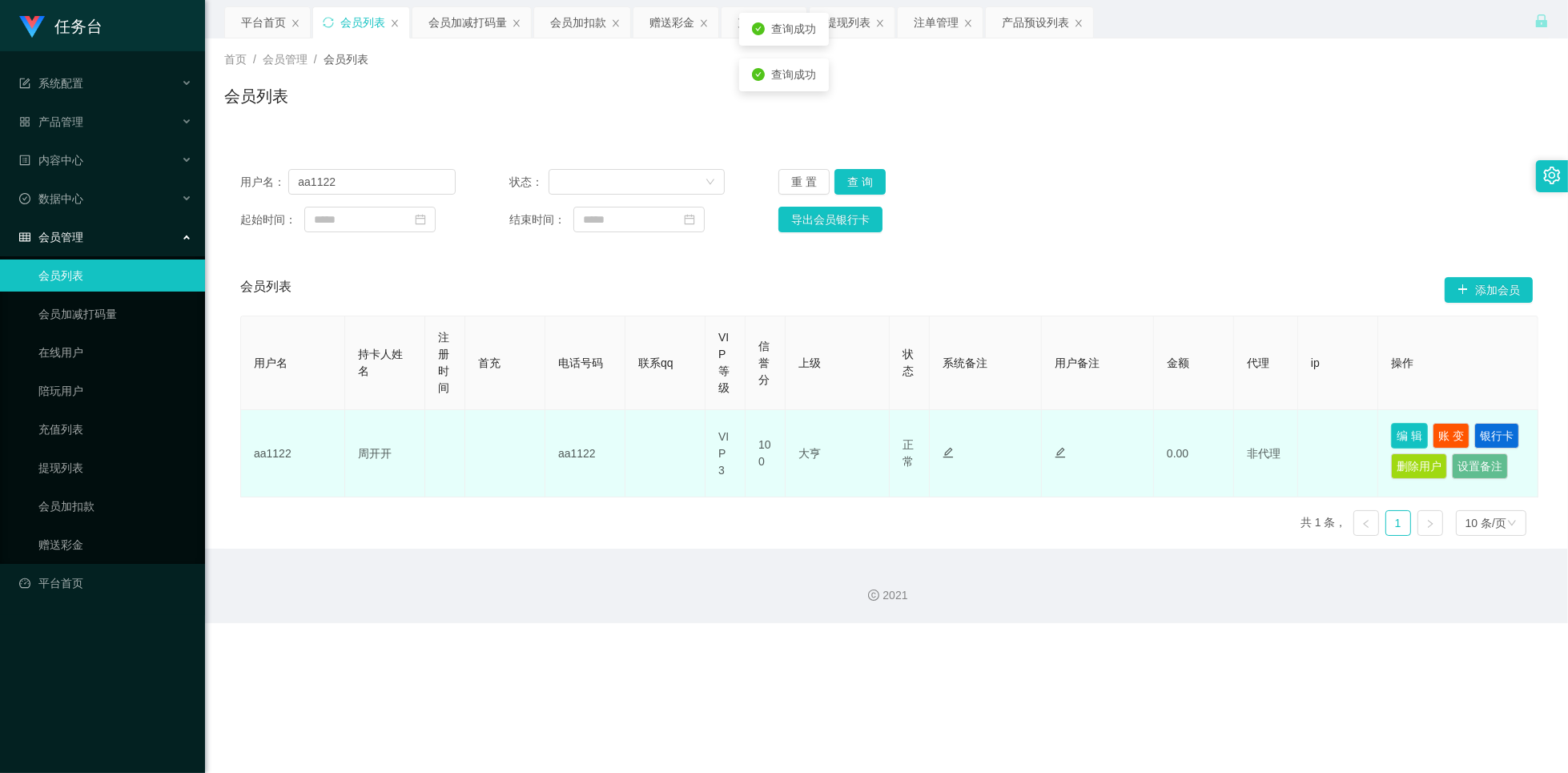
click at [1405, 435] on button "编 辑" at bounding box center [1410, 435] width 36 height 25
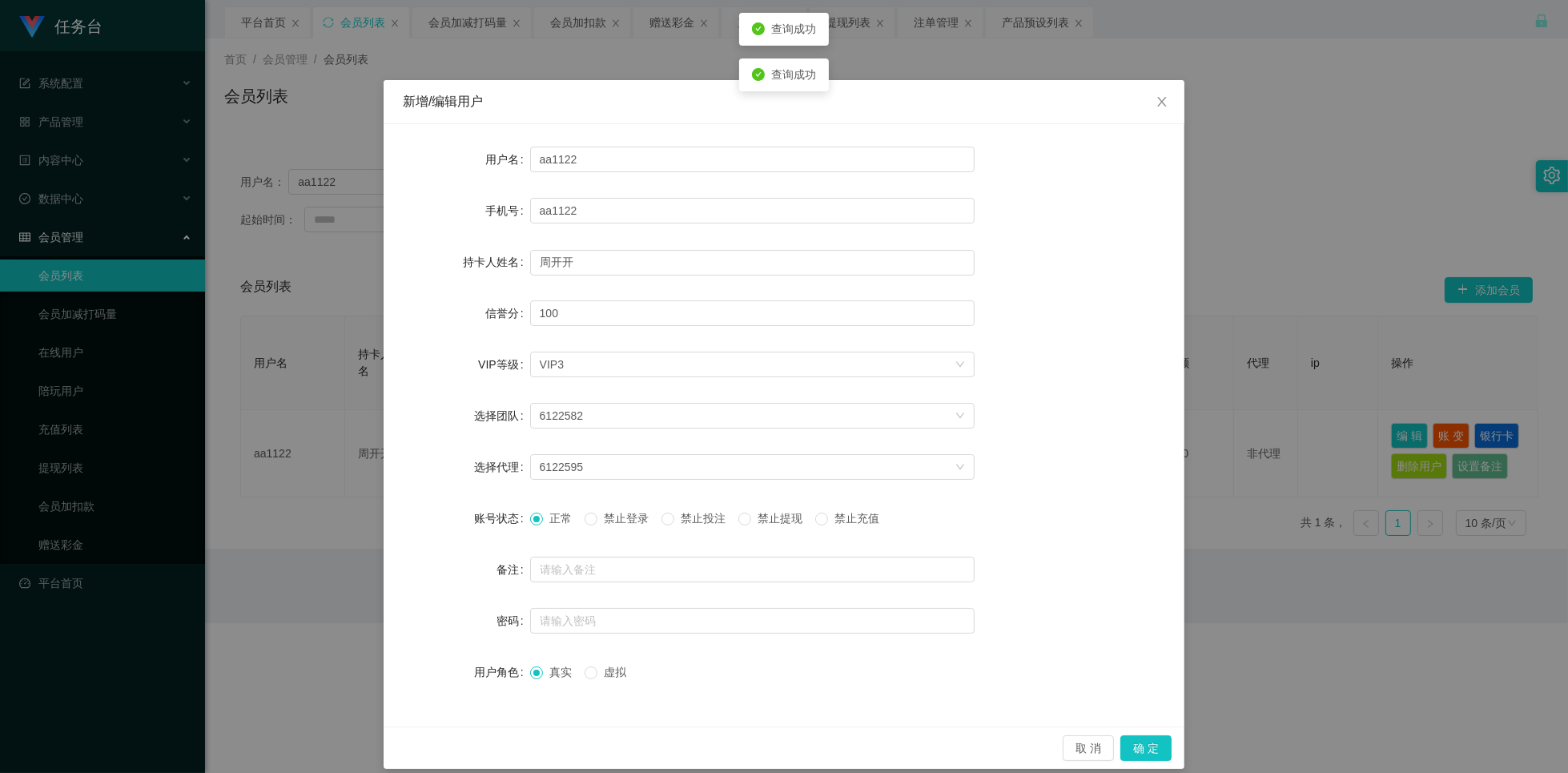
click at [692, 520] on span "禁止投注" at bounding box center [703, 518] width 57 height 13
click at [1147, 760] on button "确 定" at bounding box center [1145, 748] width 51 height 25
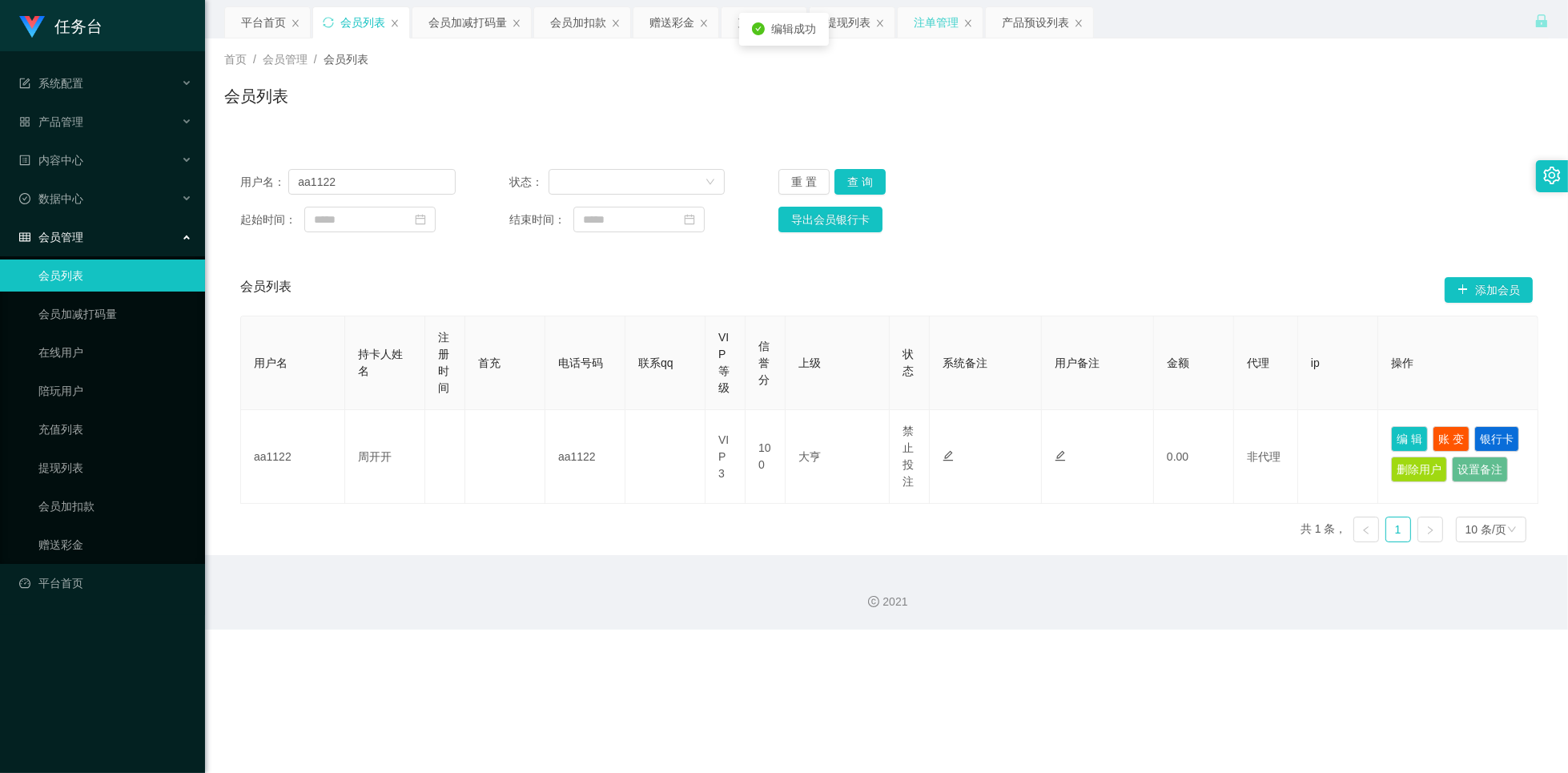
click at [924, 16] on div "注单管理" at bounding box center [935, 22] width 45 height 30
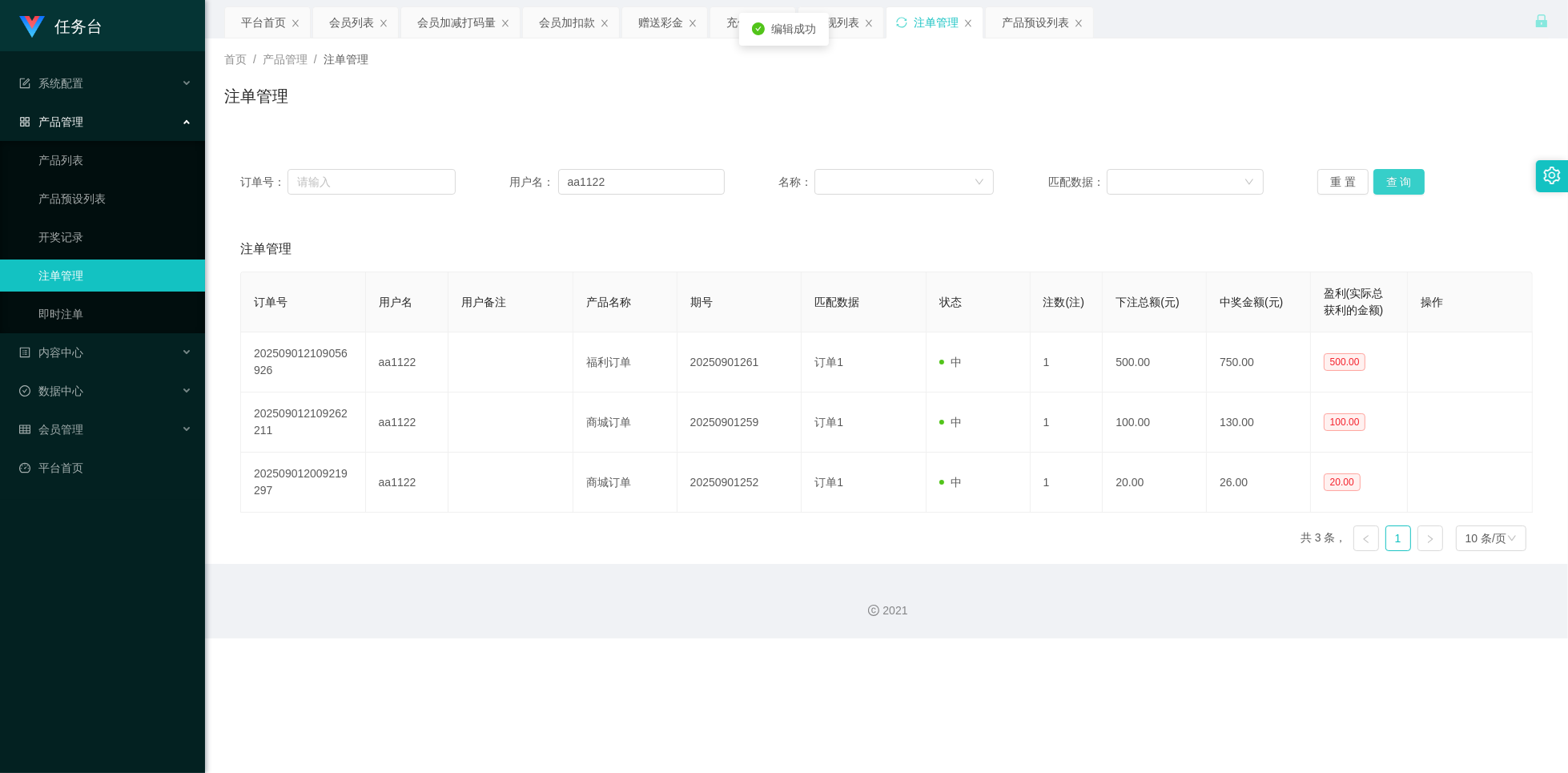
click at [1400, 185] on button "查 询" at bounding box center [1399, 182] width 51 height 25
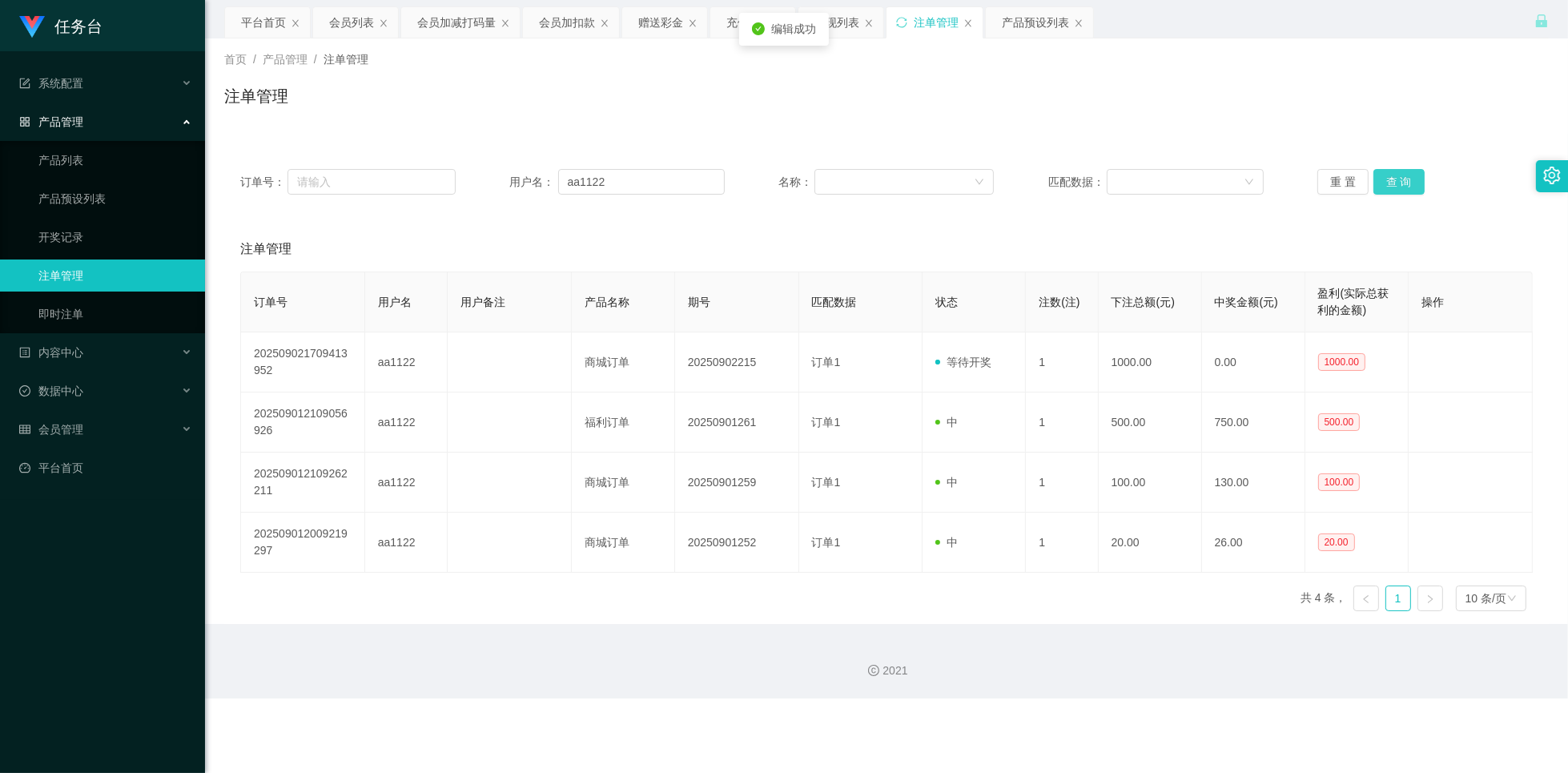
click at [1400, 185] on button "查 询" at bounding box center [1399, 182] width 51 height 25
click at [341, 24] on div "会员列表" at bounding box center [351, 22] width 45 height 30
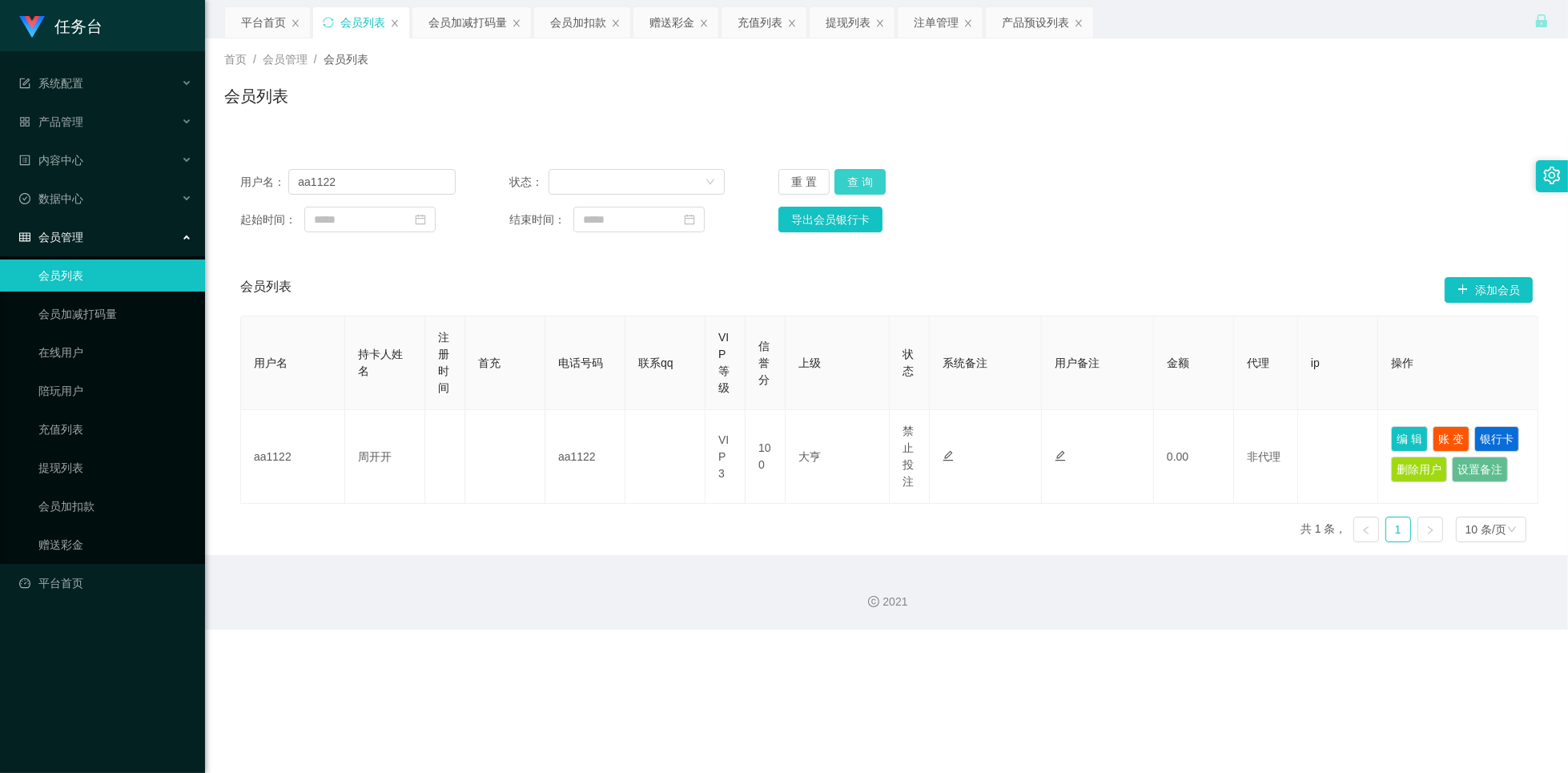
drag, startPoint x: 860, startPoint y: 178, endPoint x: 1086, endPoint y: 123, distance: 232.6
click at [860, 179] on button "查 询" at bounding box center [860, 182] width 51 height 25
click at [867, 186] on button "查 询" at bounding box center [860, 182] width 51 height 25
click at [860, 181] on button "查 询" at bounding box center [860, 182] width 51 height 25
click at [445, 30] on div "会员加减打码量" at bounding box center [468, 22] width 78 height 30
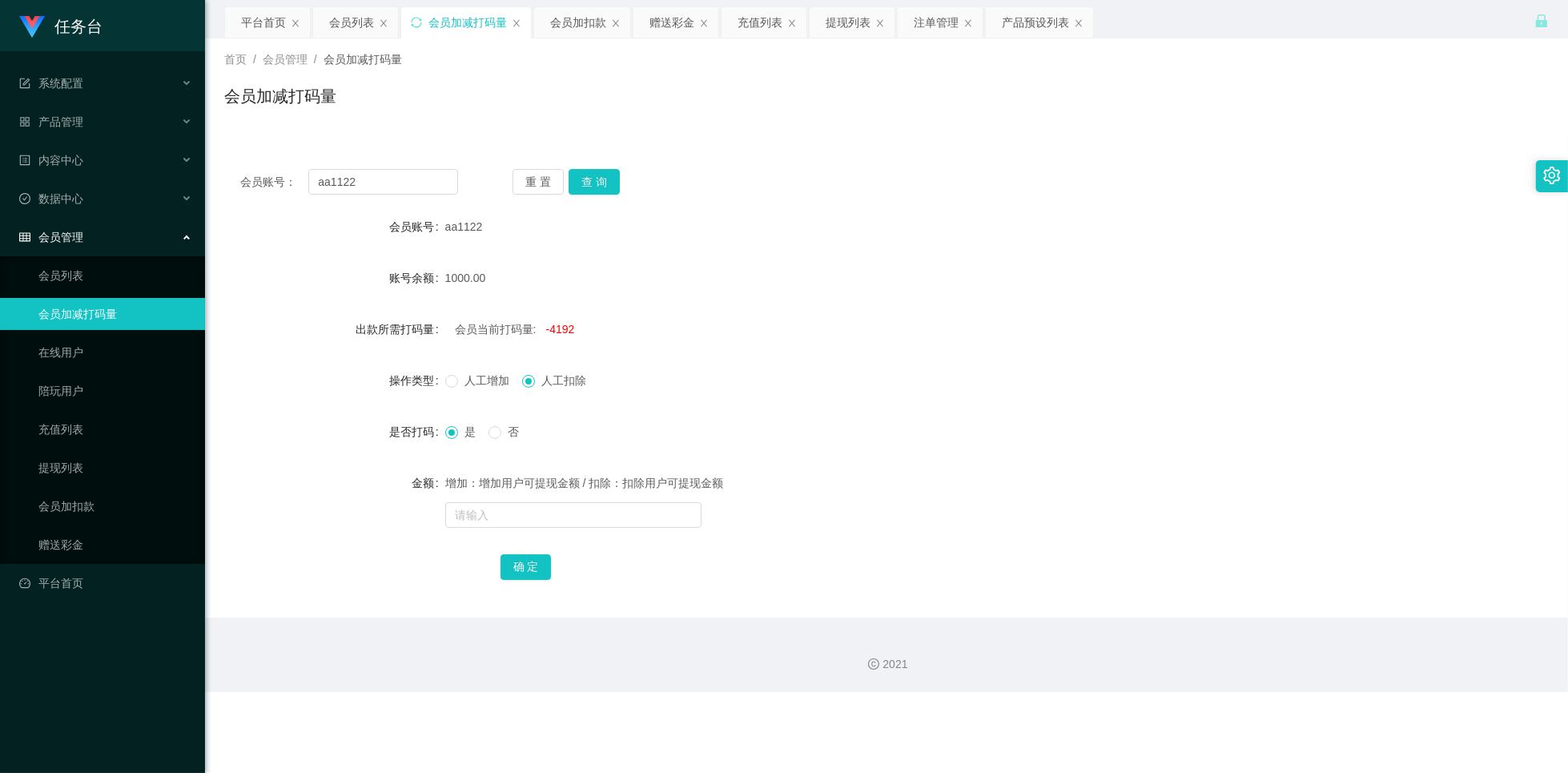
click at [468, 381] on span "人工增加" at bounding box center [486, 381] width 57 height 13
drag, startPoint x: 562, startPoint y: 512, endPoint x: 580, endPoint y: 484, distance: 33.3
click at [562, 512] on input "text" at bounding box center [573, 514] width 256 height 25
type input "6"
type input "20000"
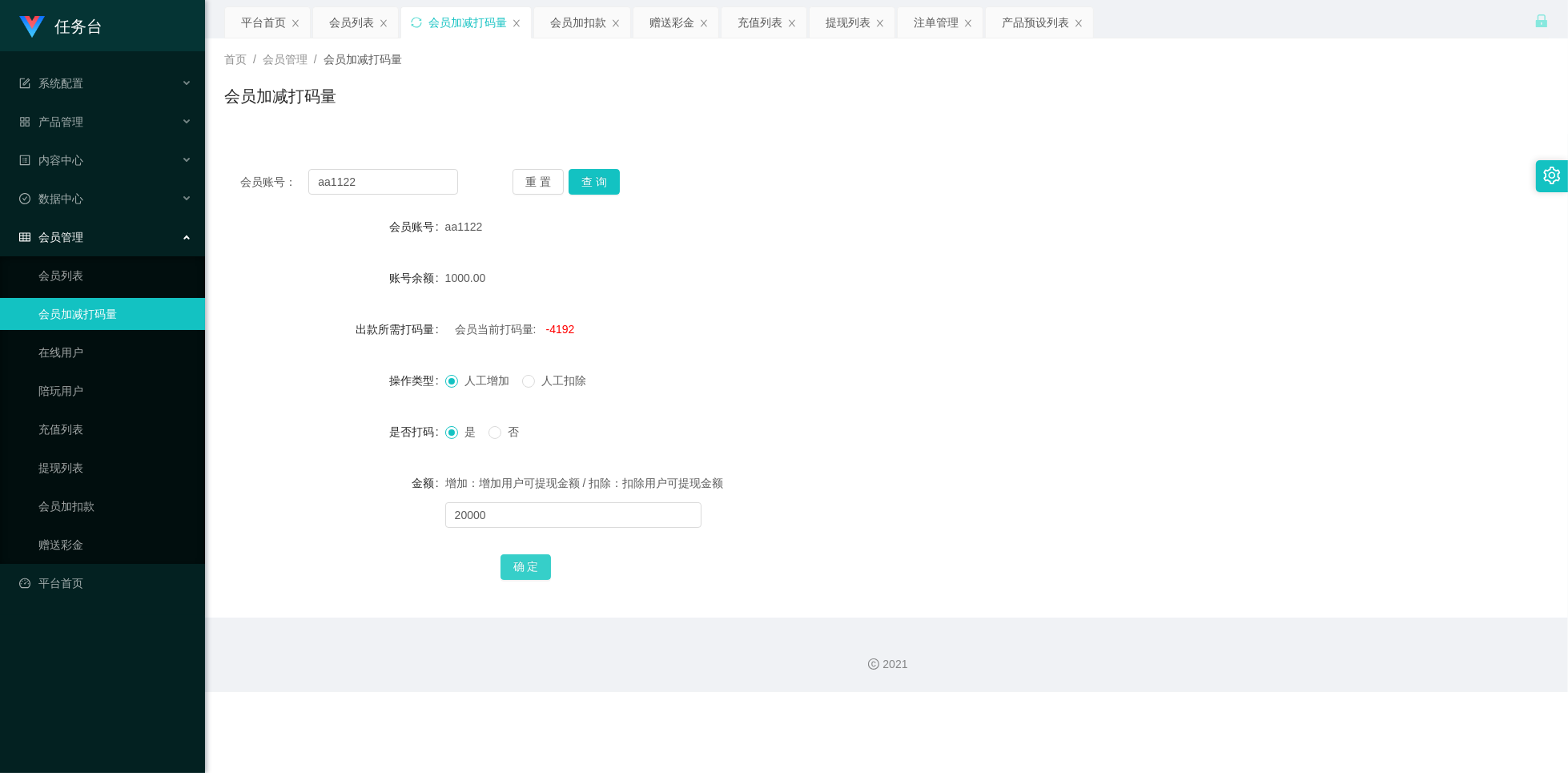
drag, startPoint x: 535, startPoint y: 568, endPoint x: 535, endPoint y: 554, distance: 14.0
click at [535, 568] on button "确 定" at bounding box center [526, 567] width 51 height 25
click at [787, 306] on form "会员账号 aa1122 账号余额 1300.00 出款所需打码量 会员当前打码量: 16808 操作类型 人工增加 人工扣除 是否打码 是 否 金额 增加：增…" at bounding box center [886, 396] width 1325 height 371
click at [341, 29] on div "会员列表" at bounding box center [351, 22] width 45 height 30
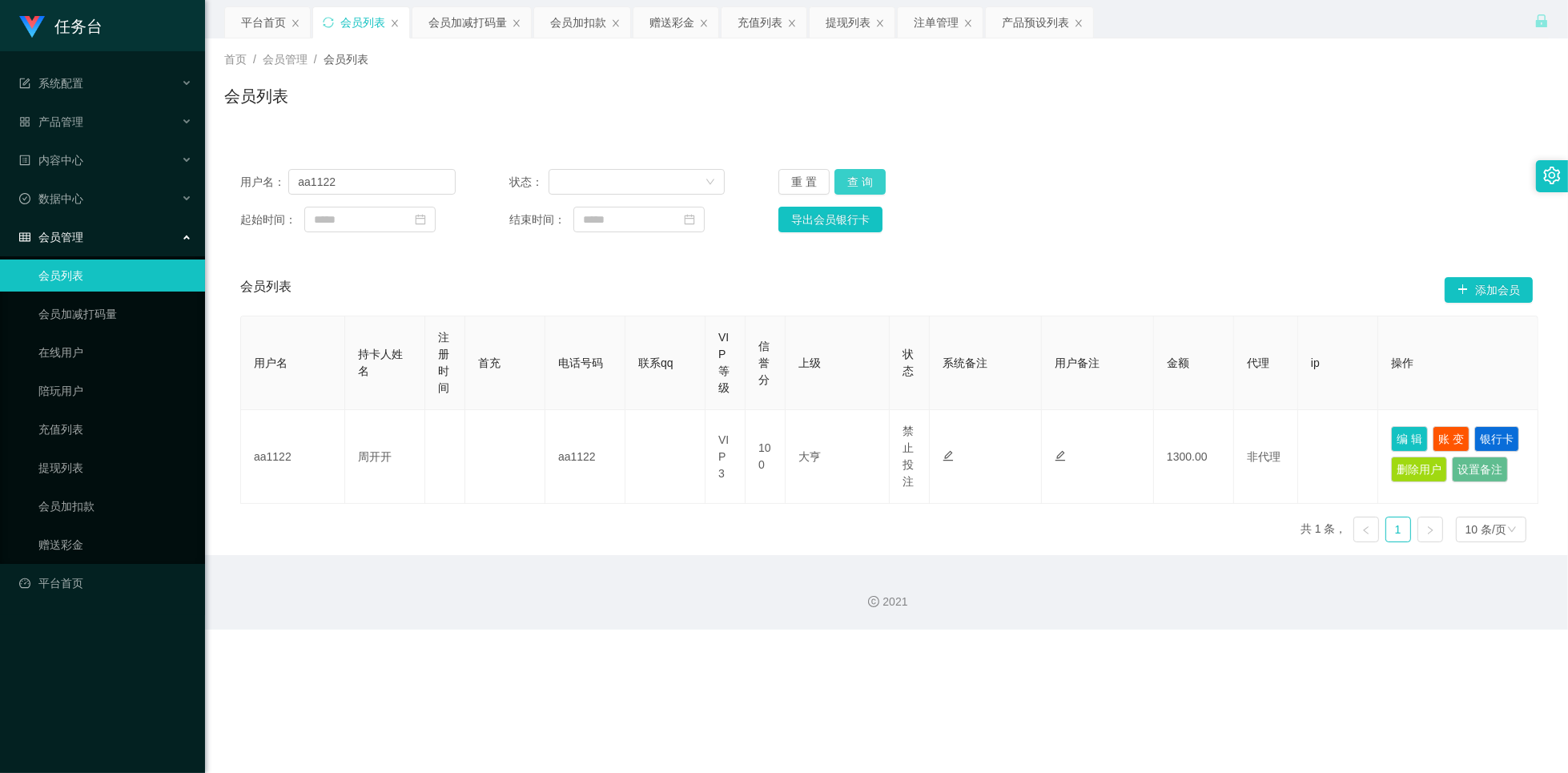
click at [854, 182] on button "查 询" at bounding box center [860, 182] width 51 height 25
click at [860, 175] on button "查 询" at bounding box center [860, 182] width 51 height 25
click at [860, 180] on button "查 询" at bounding box center [860, 182] width 51 height 25
